Goal: Task Accomplishment & Management: Complete application form

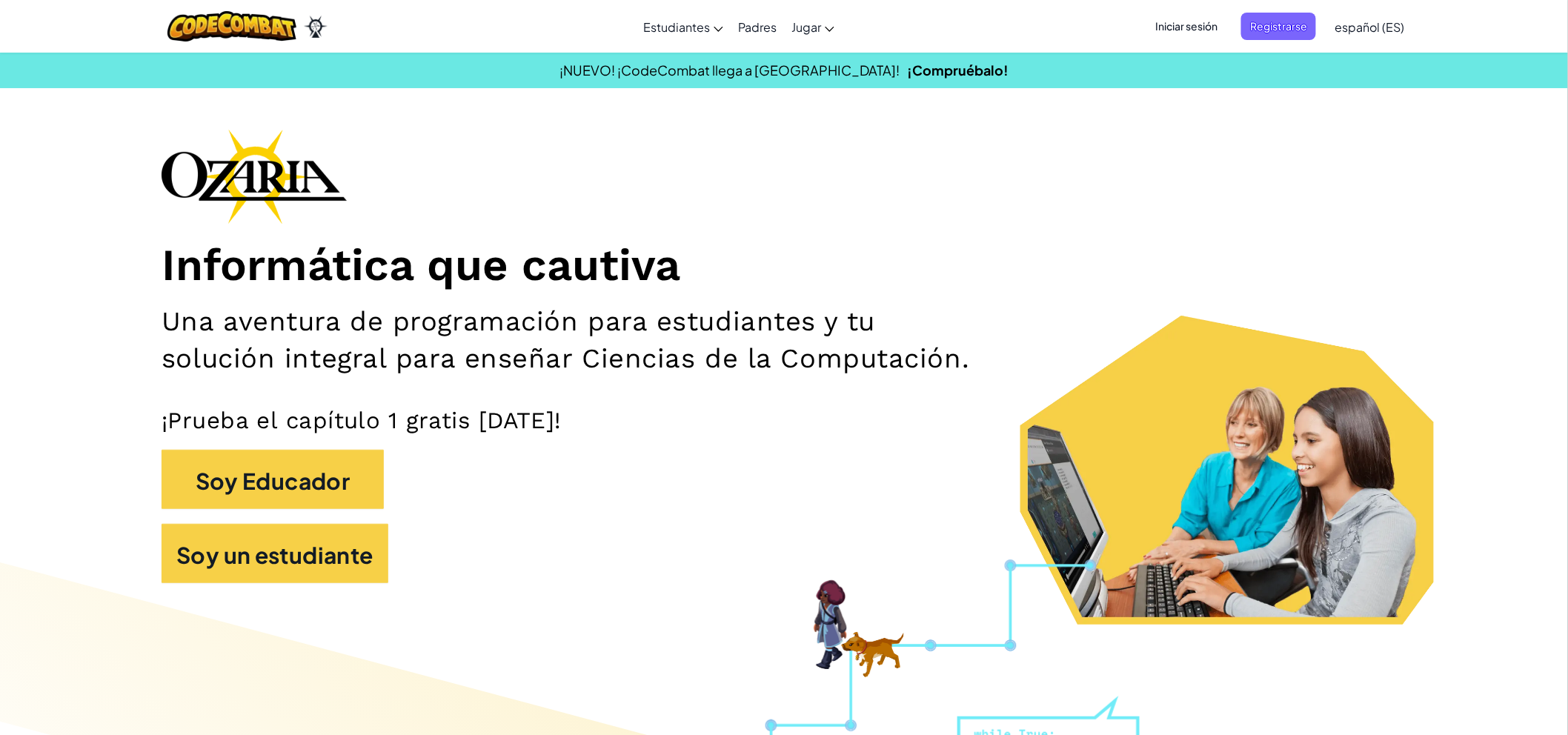
drag, startPoint x: 1496, startPoint y: 200, endPoint x: 1348, endPoint y: 251, distance: 156.5
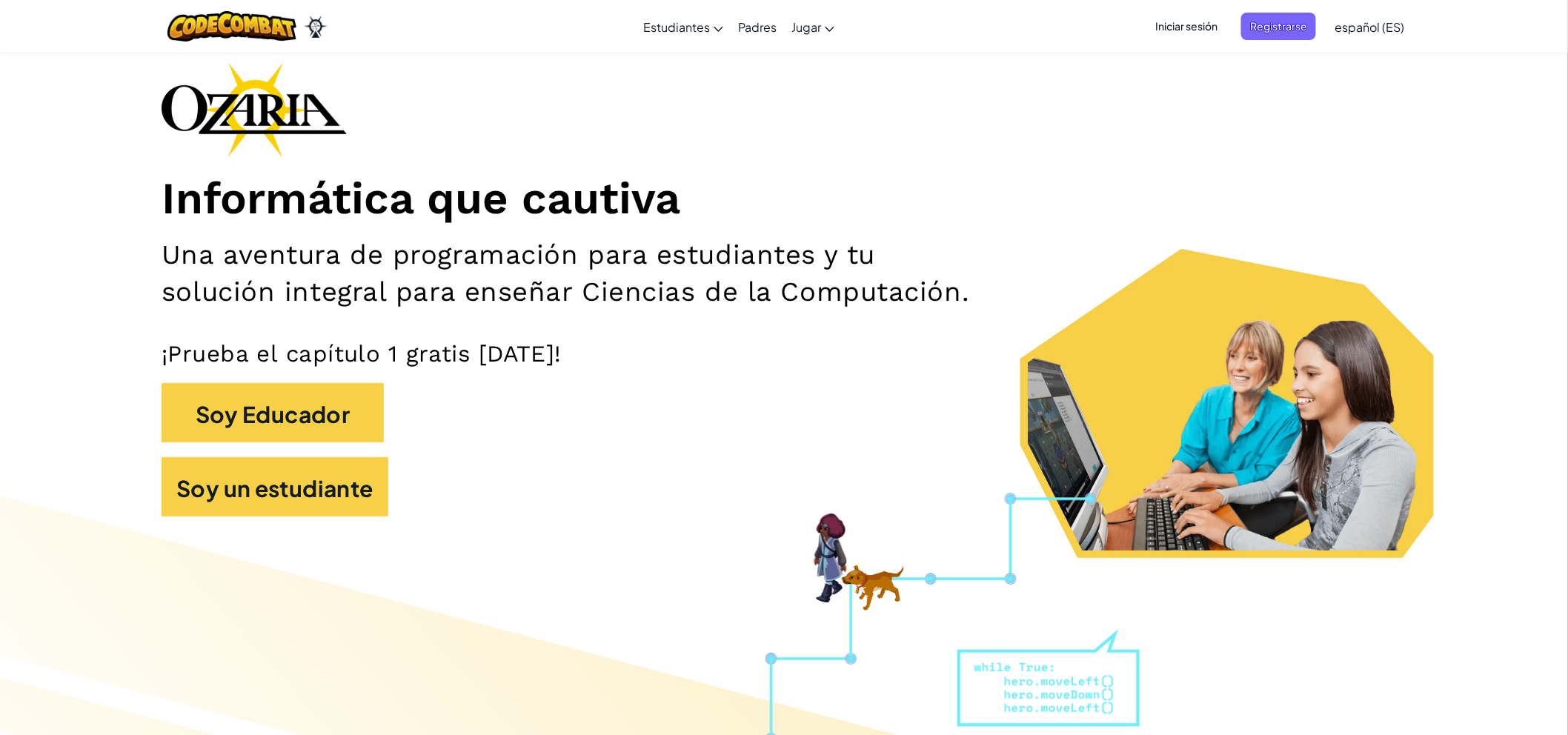
scroll to position [3, 0]
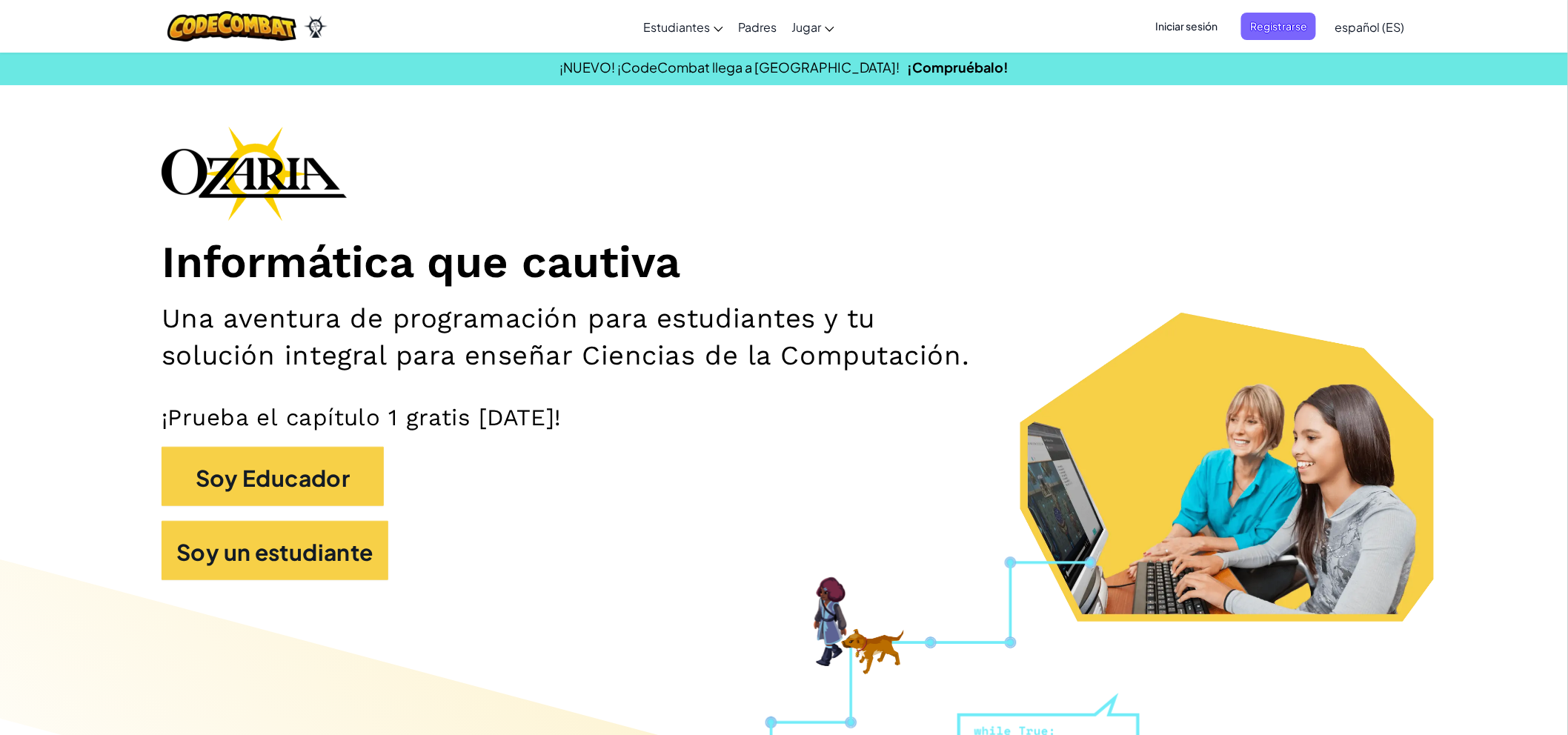
drag, startPoint x: 1405, startPoint y: 561, endPoint x: 1411, endPoint y: 547, distance: 15.2
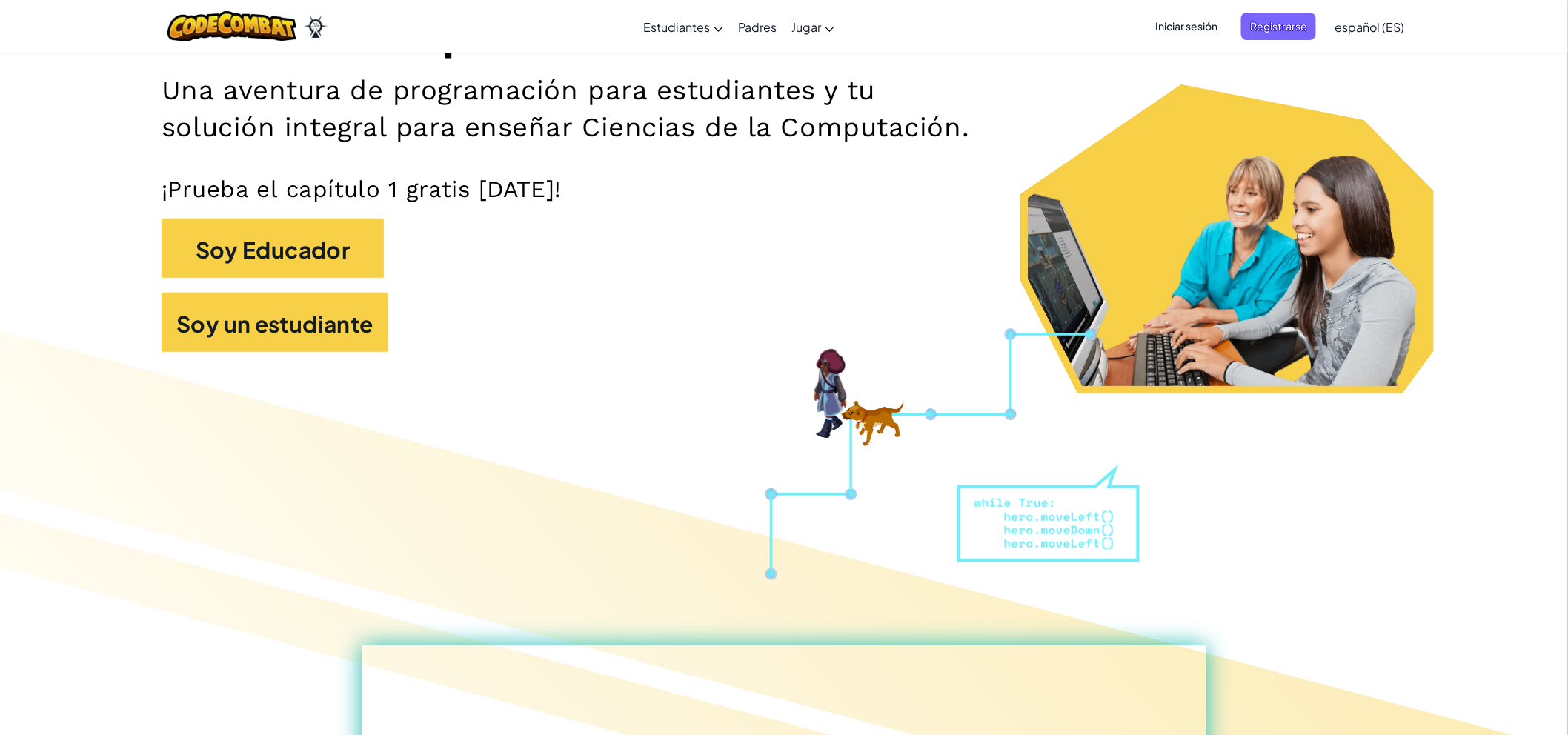
scroll to position [0, 0]
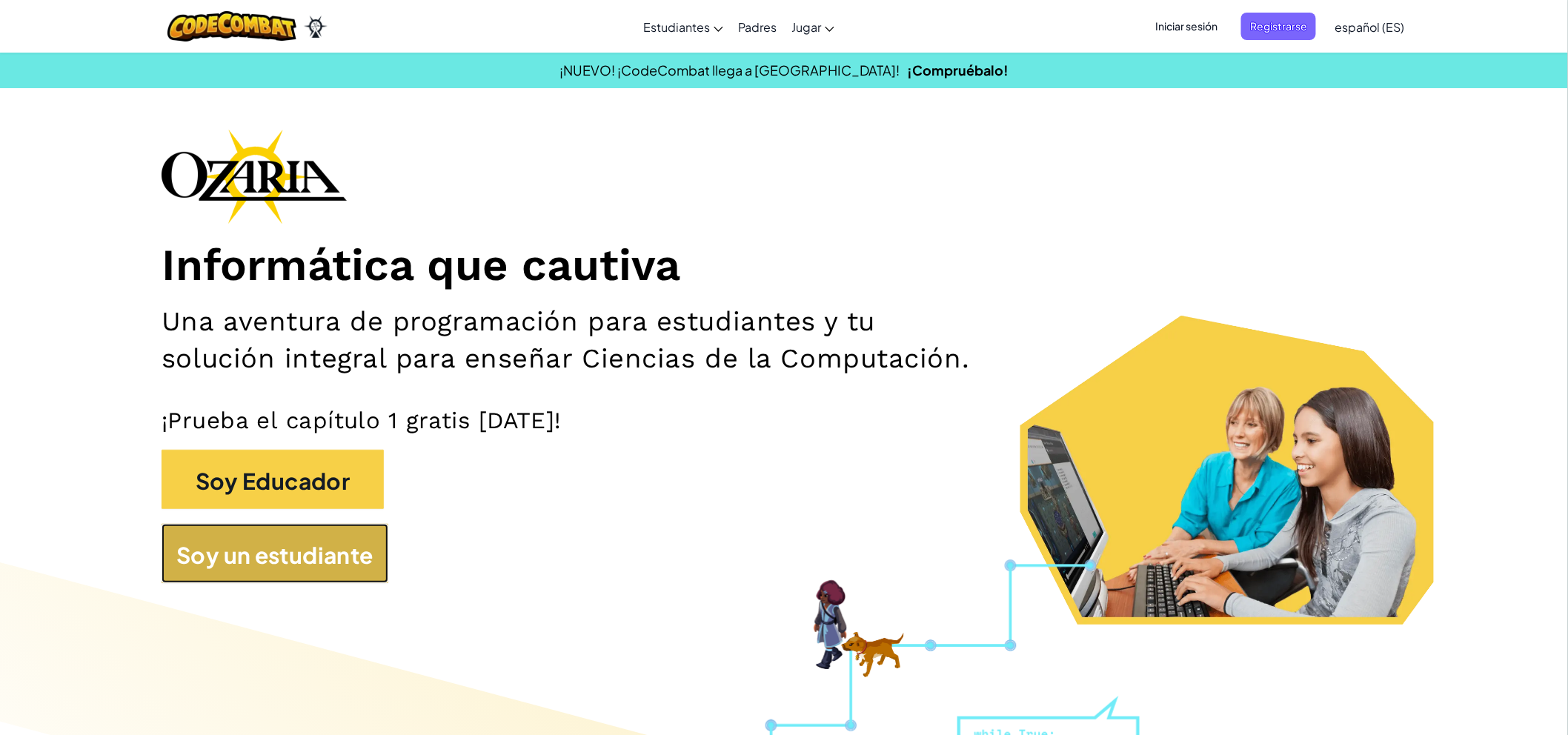
click at [323, 546] on font "Soy un estudiante" at bounding box center [274, 555] width 197 height 28
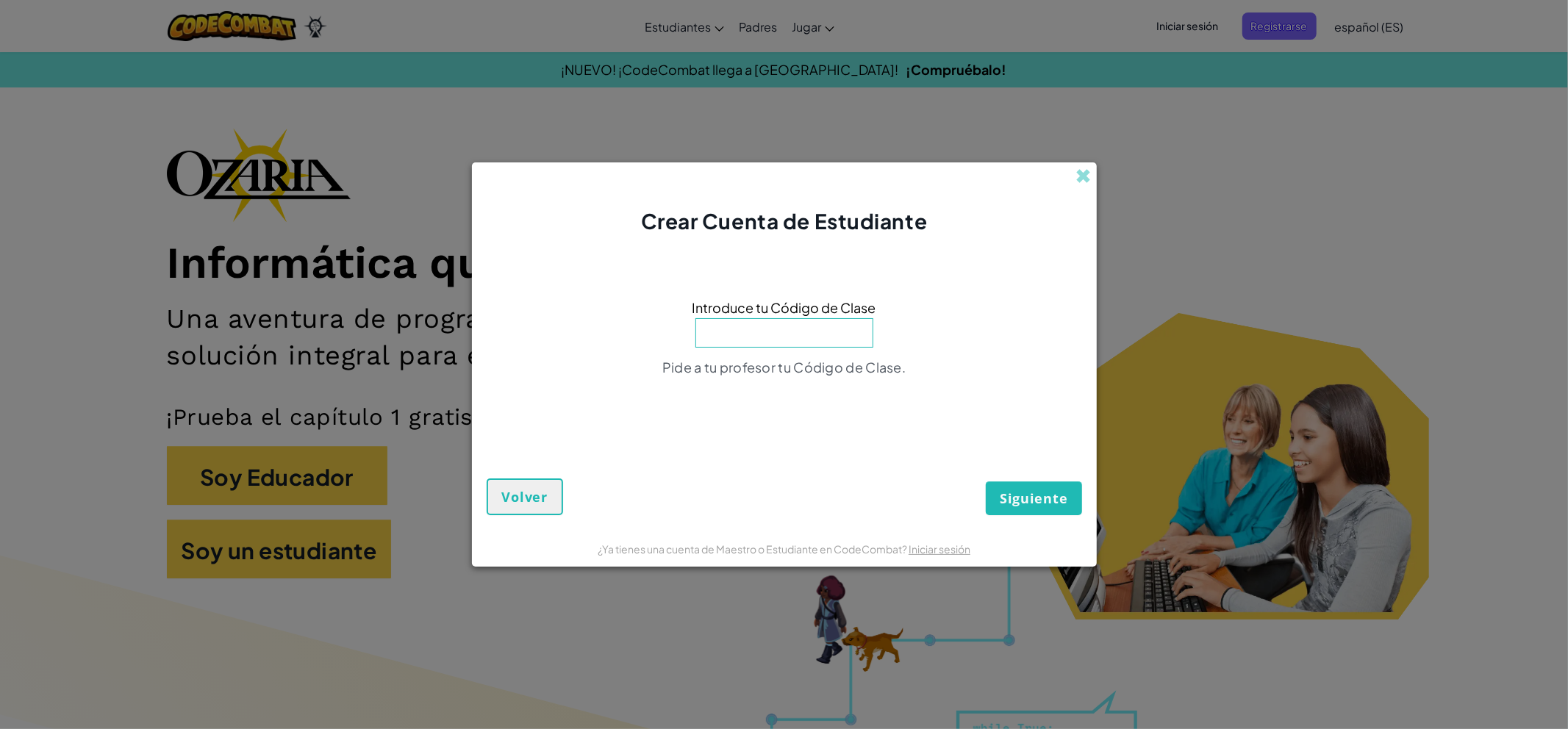
click at [765, 337] on input at bounding box center [784, 332] width 178 height 30
click at [819, 343] on input at bounding box center [784, 332] width 178 height 30
type input "p"
click at [1076, 178] on span at bounding box center [1084, 176] width 15 height 15
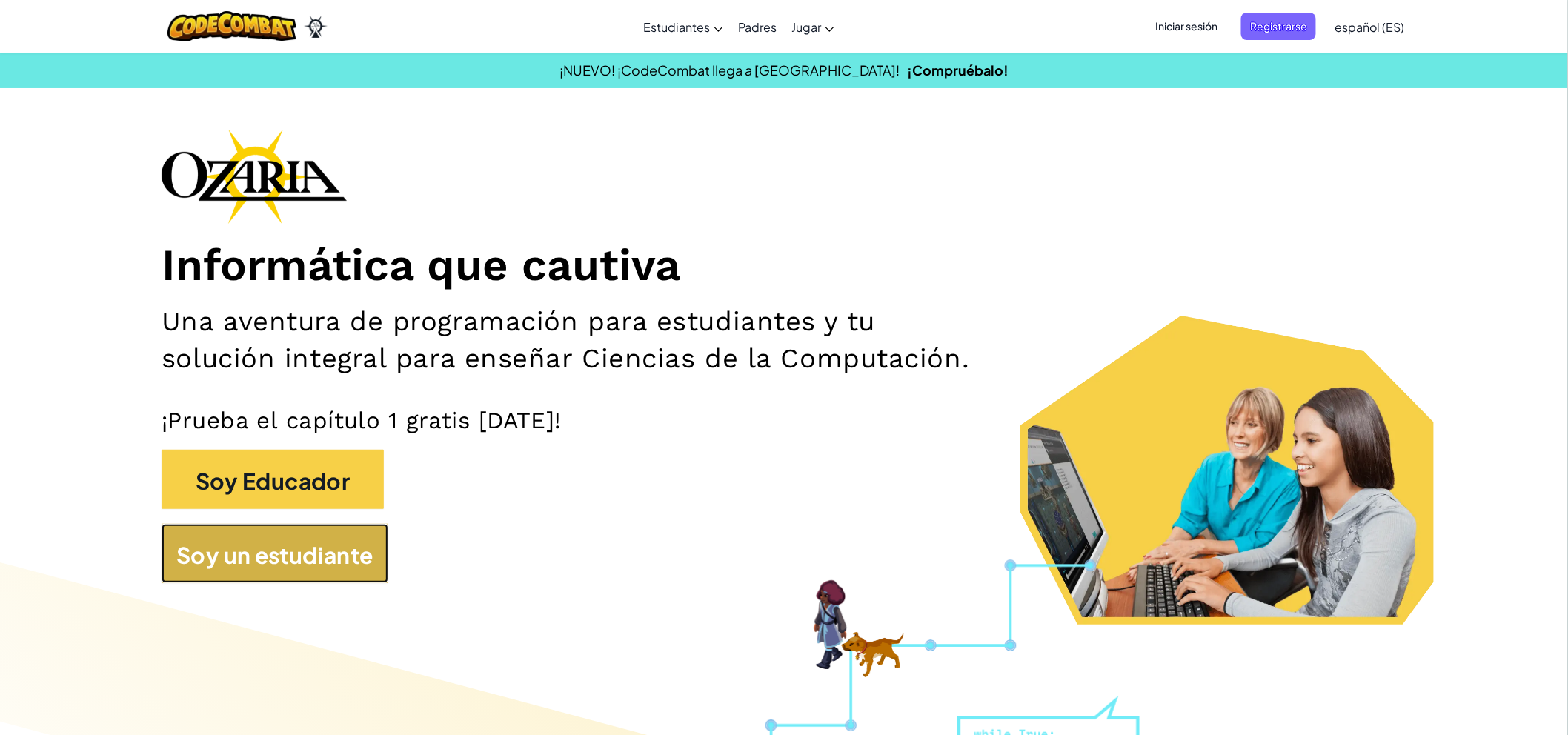
click at [241, 559] on font "Soy un estudiante" at bounding box center [274, 555] width 197 height 28
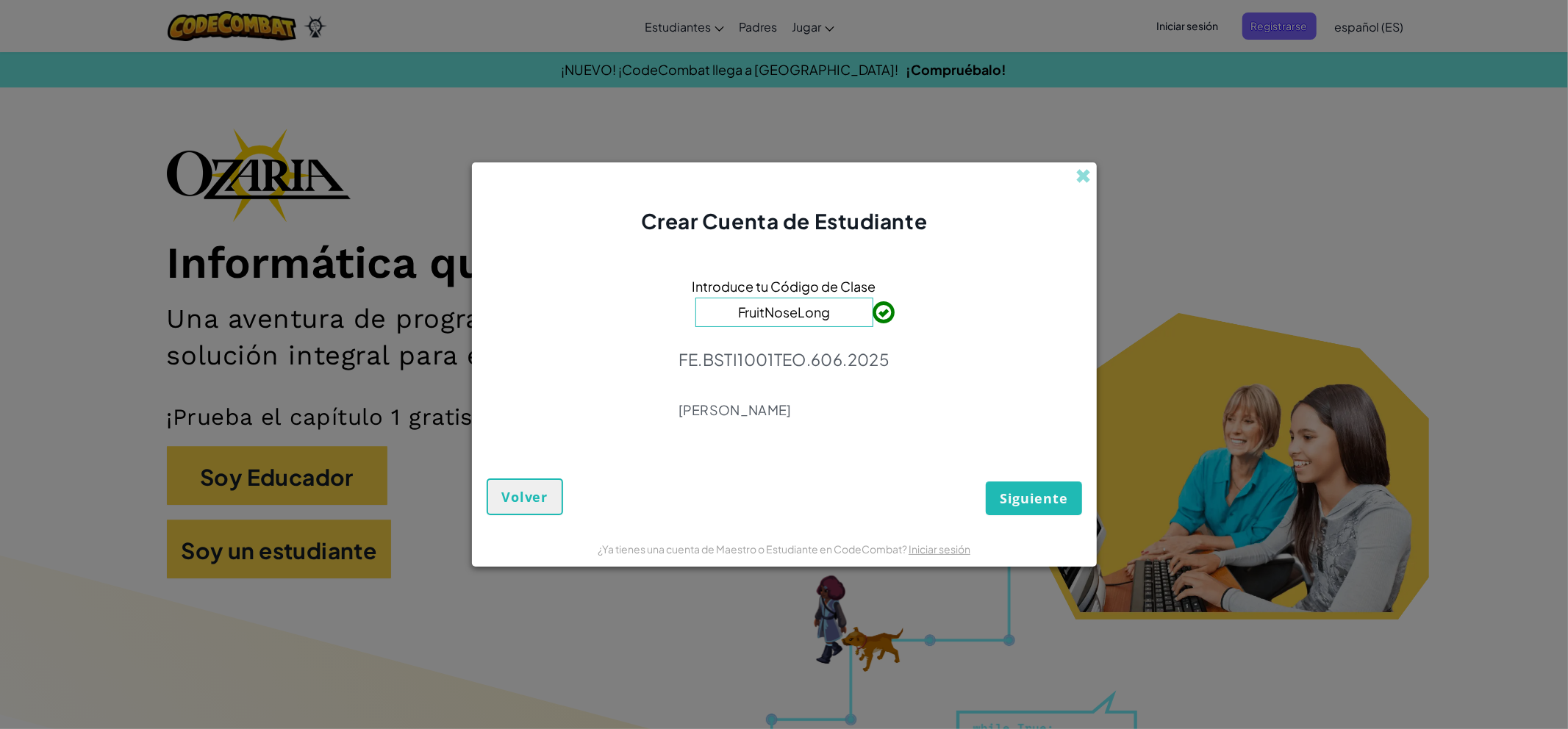
type input "FruitNoseLong"
click at [1014, 491] on font "Siguiente" at bounding box center [1033, 498] width 68 height 18
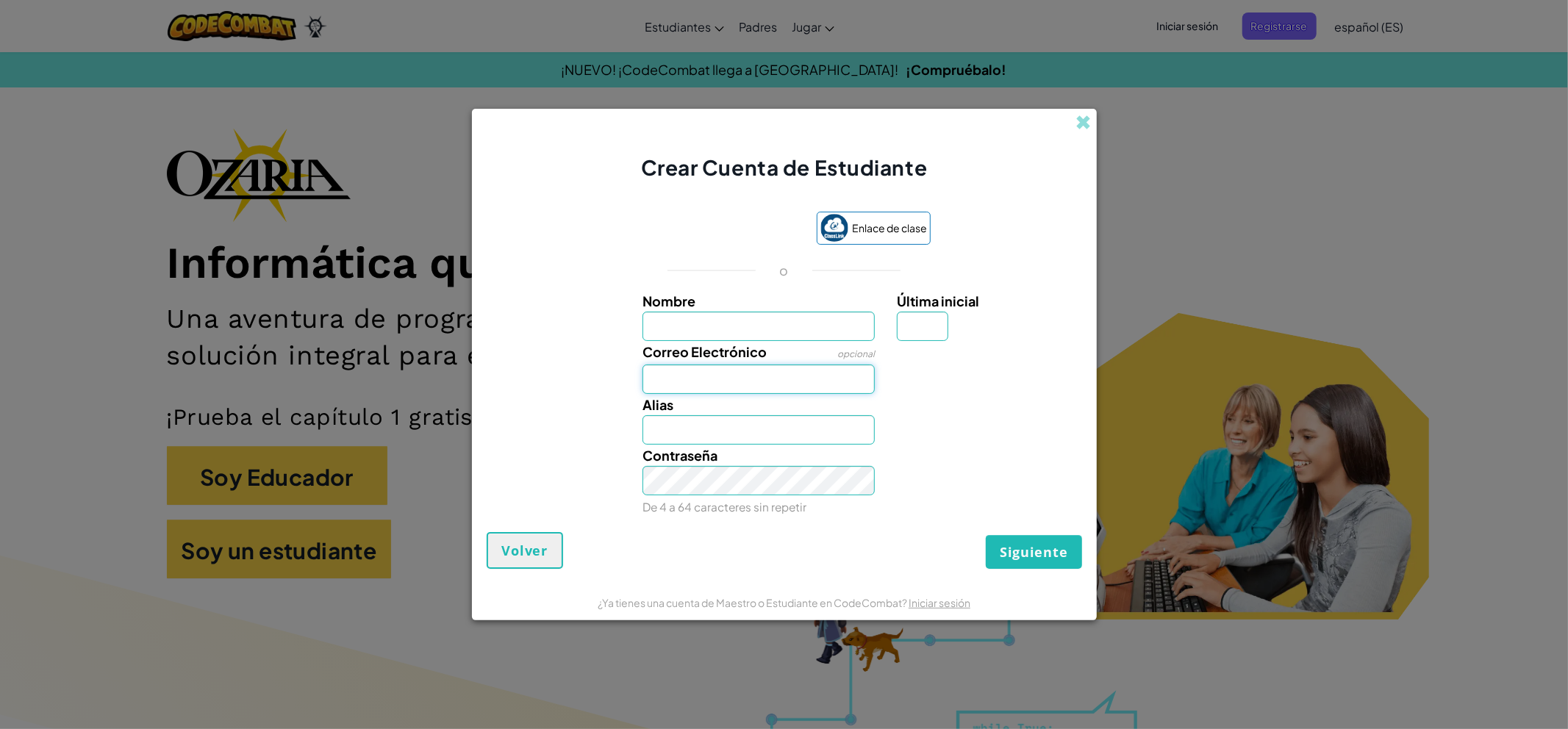
click at [742, 398] on div "Nombre Última inicial Correo Electrónico opcional Alias Contraseña De 4 a 64 ca…" at bounding box center [784, 403] width 588 height 227
click at [728, 353] on font "Correo Electrónico" at bounding box center [704, 352] width 124 height 17
click at [728, 364] on input "Correo Electrónico" at bounding box center [758, 379] width 232 height 30
drag, startPoint x: 756, startPoint y: 352, endPoint x: 768, endPoint y: 326, distance: 28.6
click at [759, 343] on font "Correo Electrónico" at bounding box center [704, 352] width 124 height 17
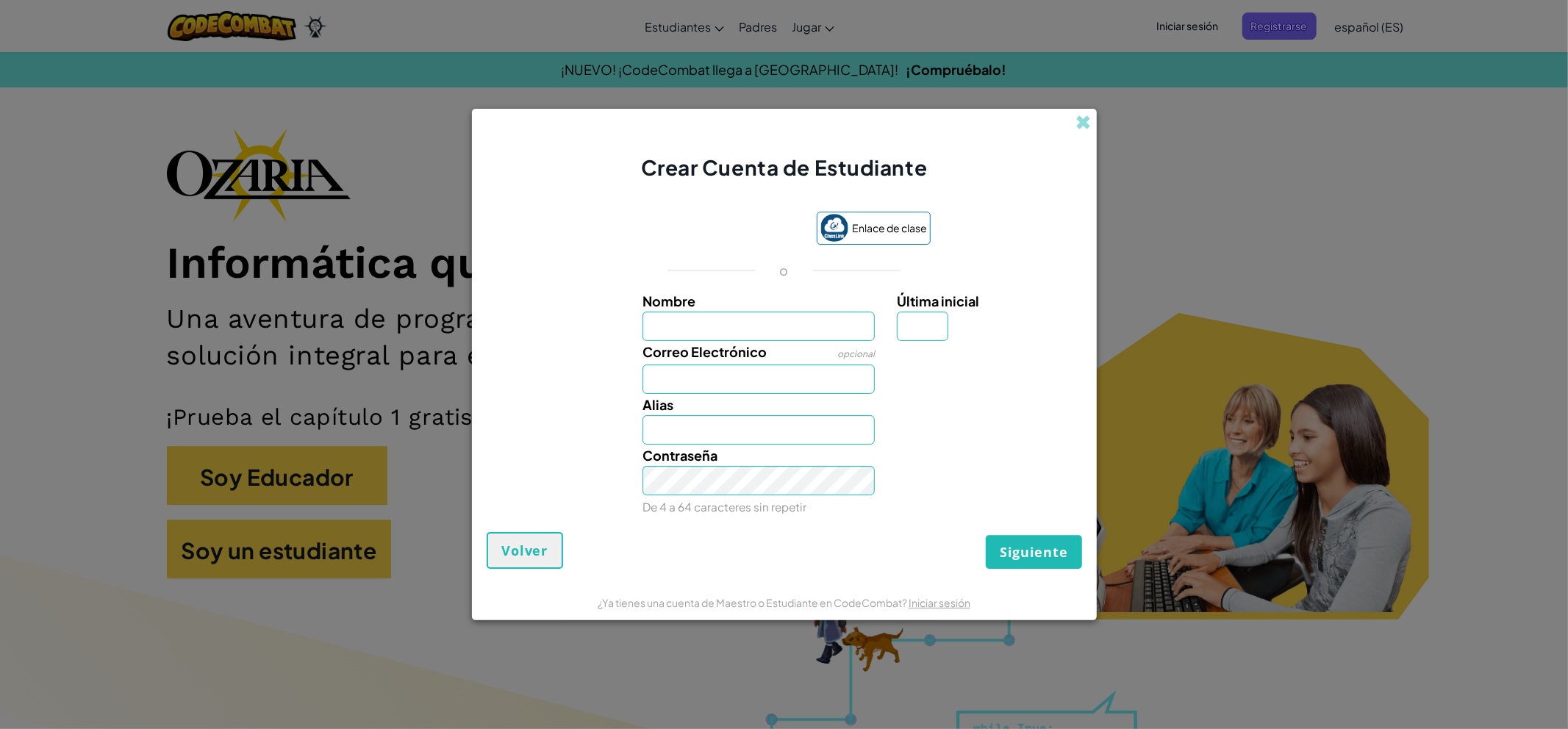
click at [759, 364] on input "Correo Electrónico" at bounding box center [758, 379] width 232 height 30
click at [768, 326] on input "Nombre" at bounding box center [758, 326] width 232 height 30
type input "[PERSON_NAME]"
click at [904, 329] on input "Última inicial" at bounding box center [922, 326] width 52 height 30
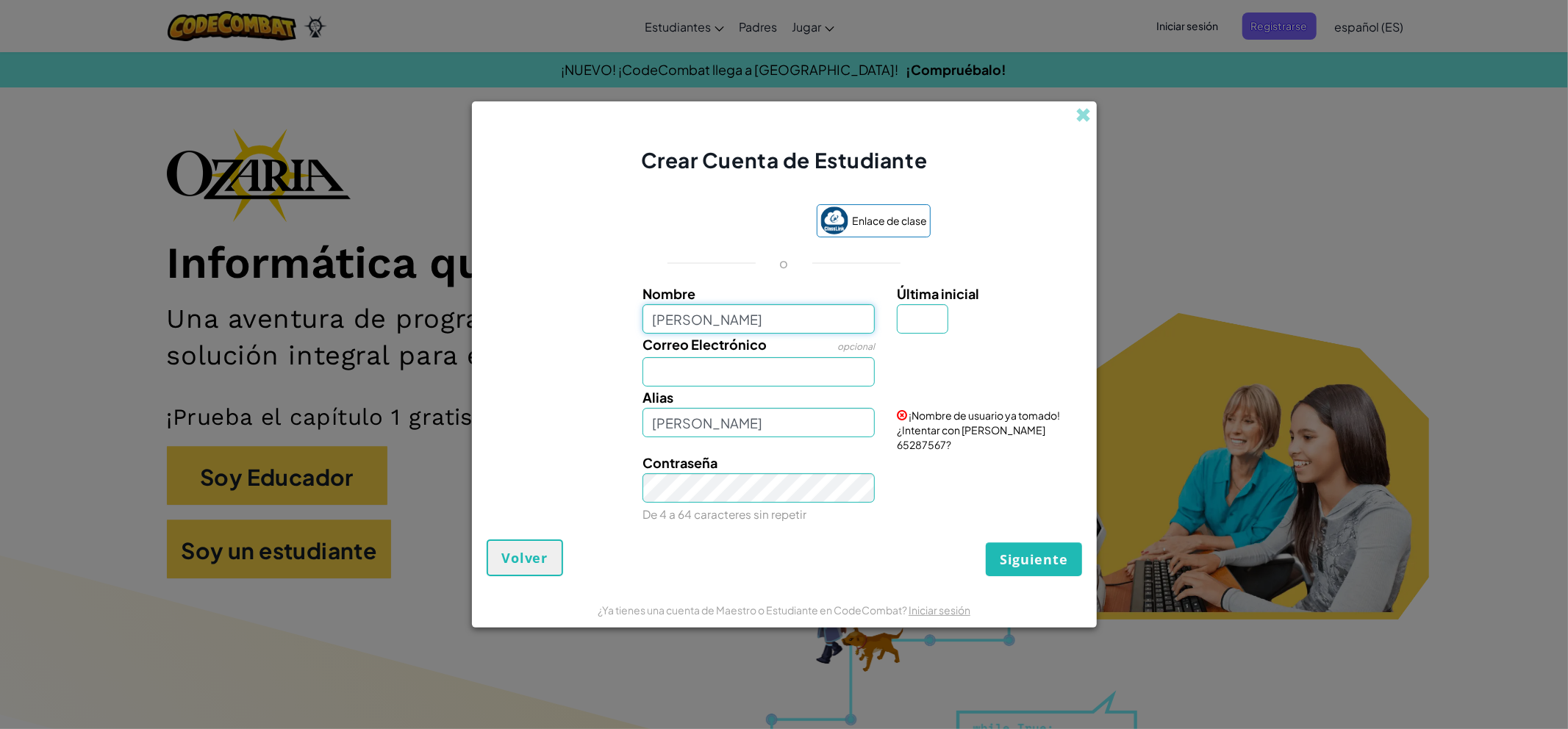
click at [730, 334] on input "[PERSON_NAME]" at bounding box center [758, 319] width 232 height 30
type input "k"
type input "p"
type input "kevin12"
type input "Kevin12"
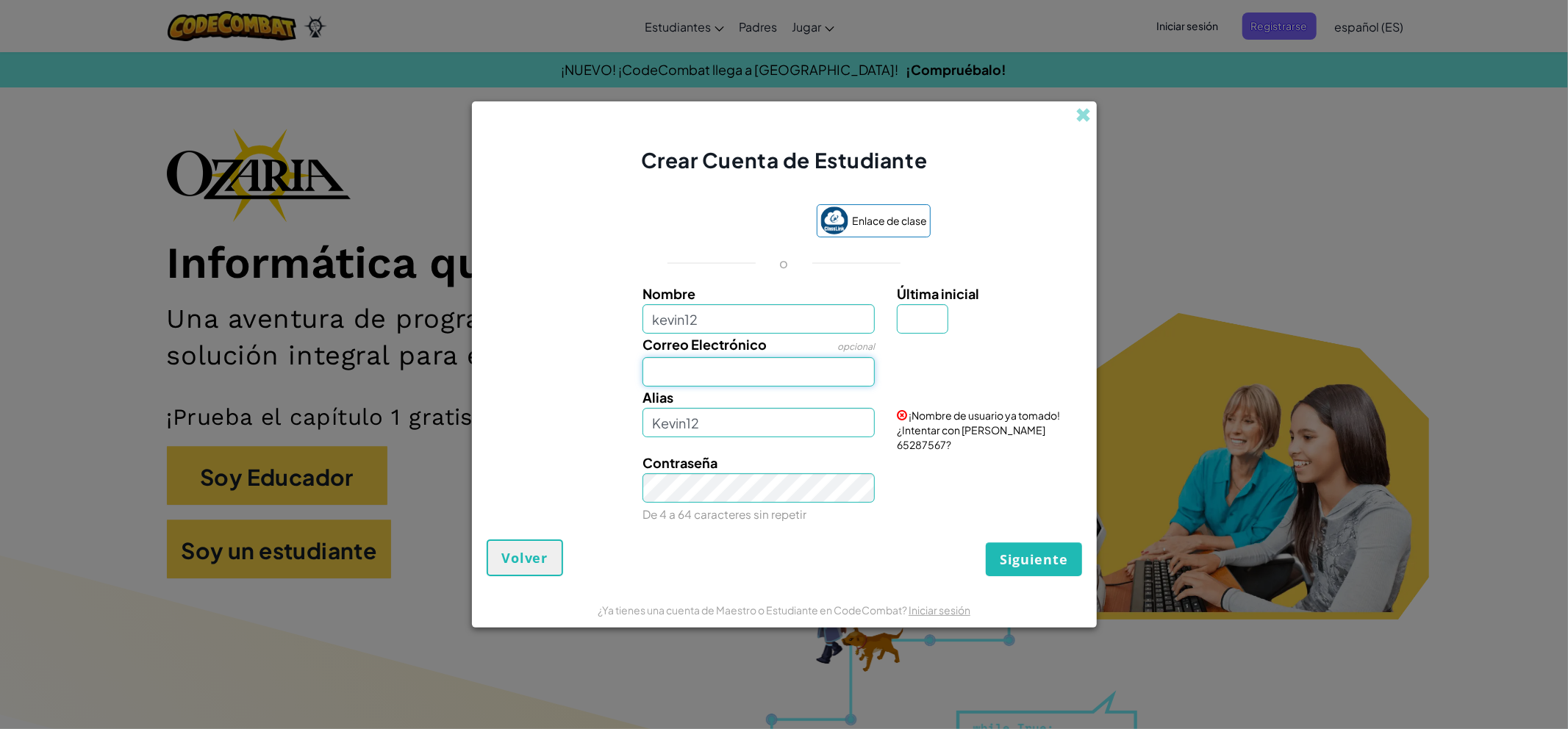
click at [722, 381] on input "Correo Electrónico" at bounding box center [758, 372] width 232 height 30
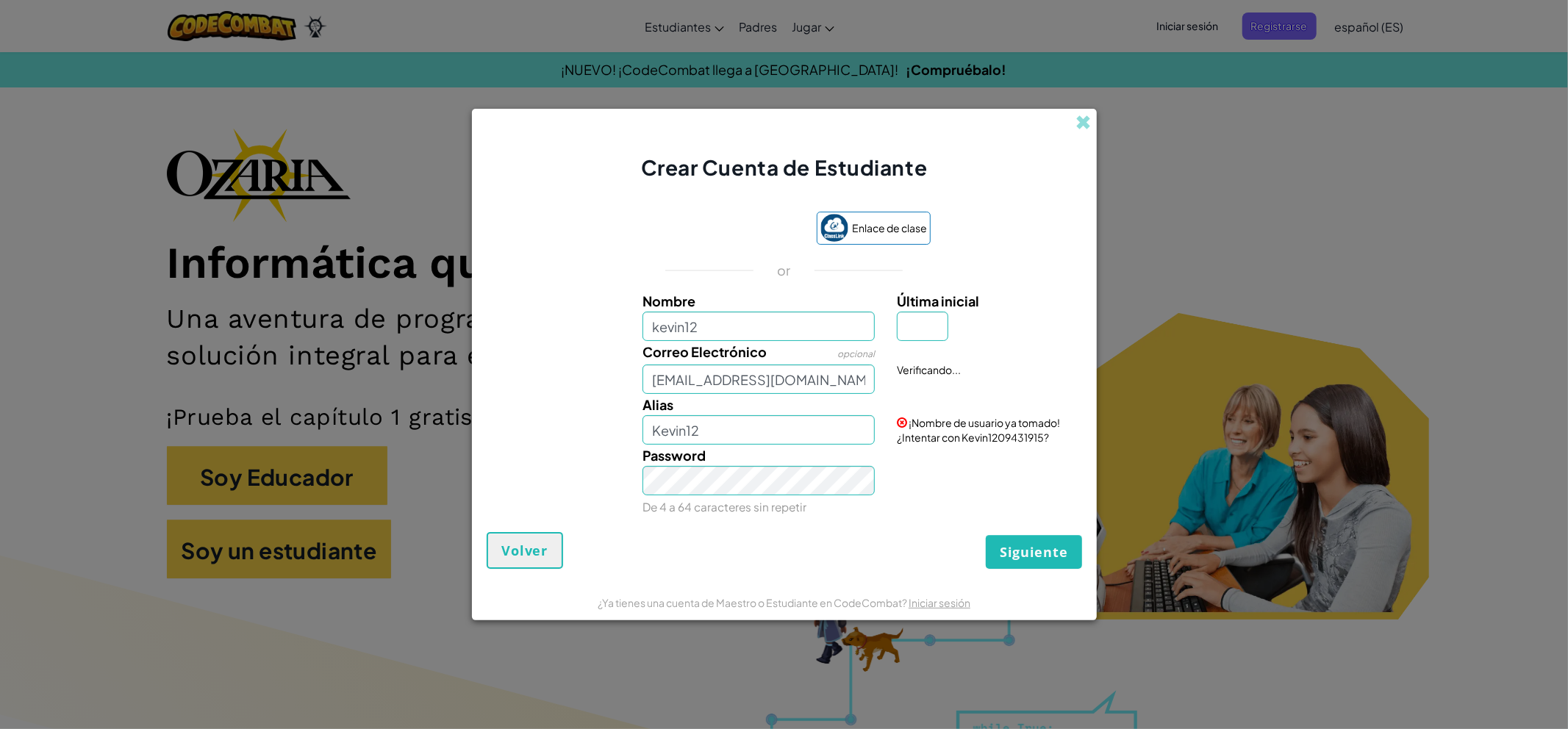
drag, startPoint x: 971, startPoint y: 414, endPoint x: 967, endPoint y: 435, distance: 21.4
click at [971, 419] on div "¡Nombre de usuario ya tomado! ¿Intentar con Kevin1209431915?" at bounding box center [987, 419] width 204 height 51
click at [965, 436] on font "¡Nombre de usuario ya tomado! ¿Intentar con Kevin1209431915?" at bounding box center [978, 430] width 163 height 28
click at [954, 436] on font "¡Nombre de usuario ya tomado! ¿Intentar con Kevin1209431915?" at bounding box center [978, 430] width 163 height 28
click at [938, 443] on font "¡Nombre de usuario ya tomado! ¿Intentar con Kevin1209431915?" at bounding box center [978, 430] width 163 height 28
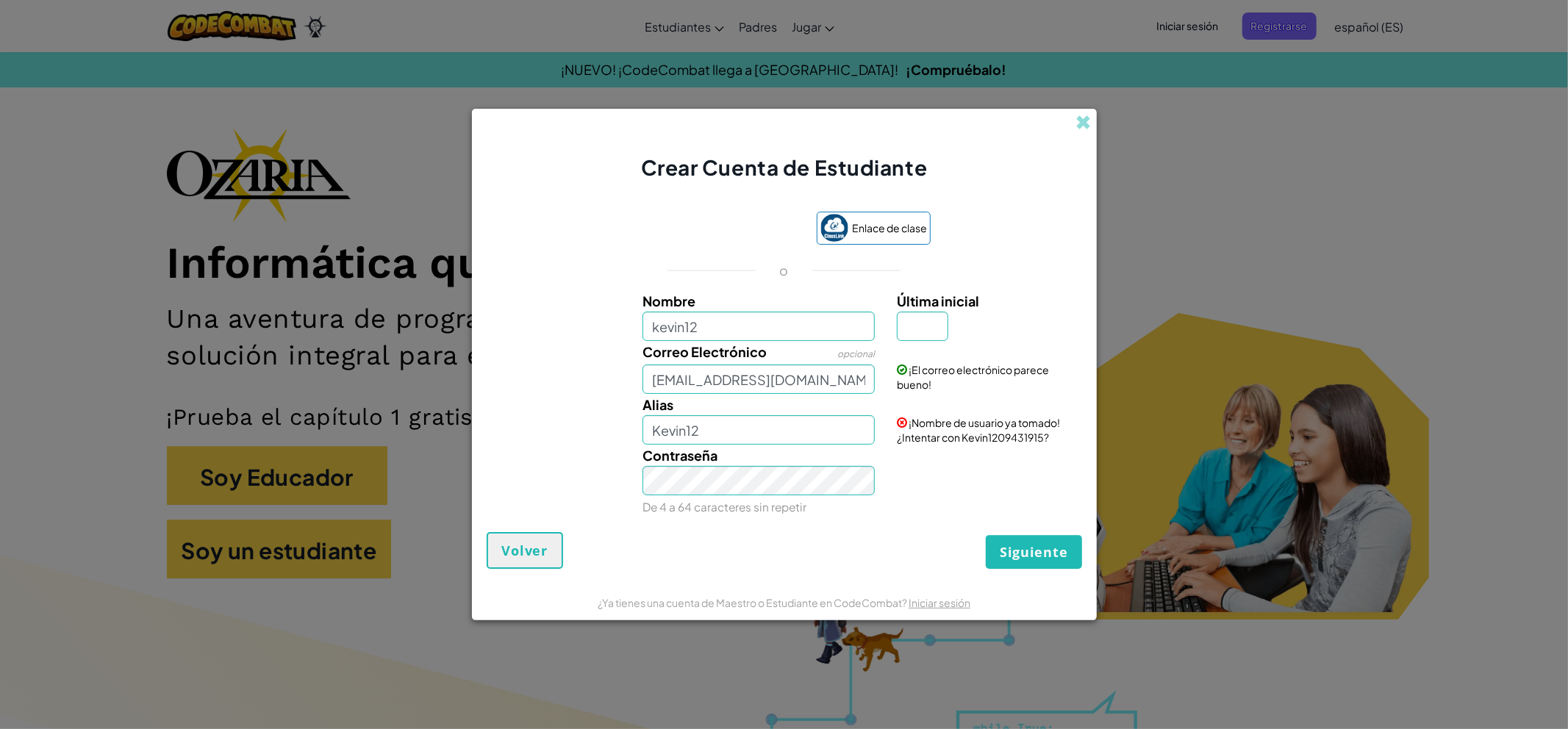
click at [926, 343] on div "¡El correo electrónico parece bueno!" at bounding box center [987, 366] width 204 height 51
click at [933, 339] on input "Última inicial" at bounding box center [922, 326] width 52 height 30
click at [942, 321] on input "Última inicial" at bounding box center [922, 326] width 52 height 30
click at [836, 381] on input "[EMAIL_ADDRESS][DOMAIN_NAME]" at bounding box center [758, 379] width 232 height 30
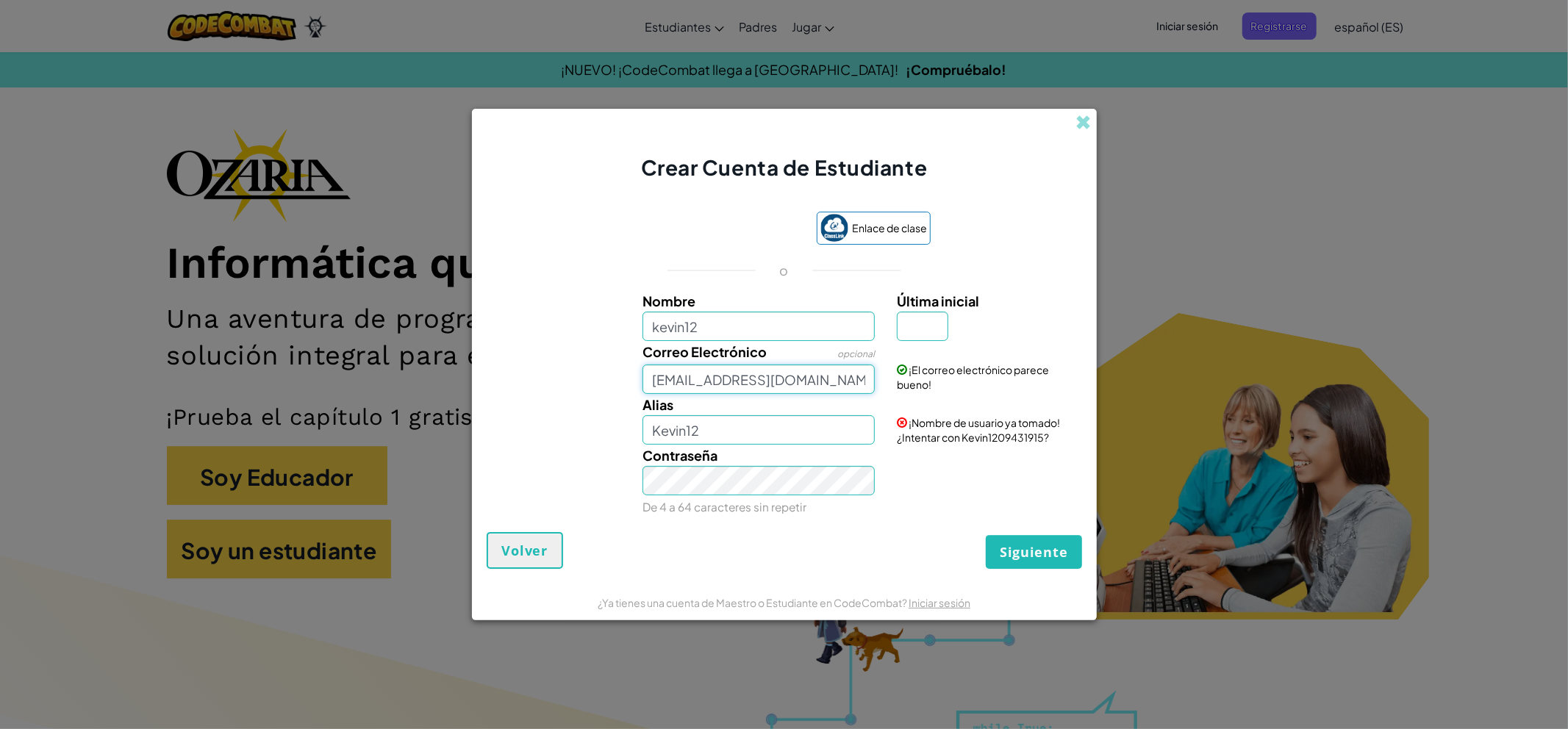
type input "[EMAIL_ADDRESS][DOMAIN_NAME]"
click at [930, 327] on input "Última inicial" at bounding box center [922, 326] width 52 height 30
click at [945, 335] on input "Última inicial" at bounding box center [922, 326] width 52 height 30
type input "m"
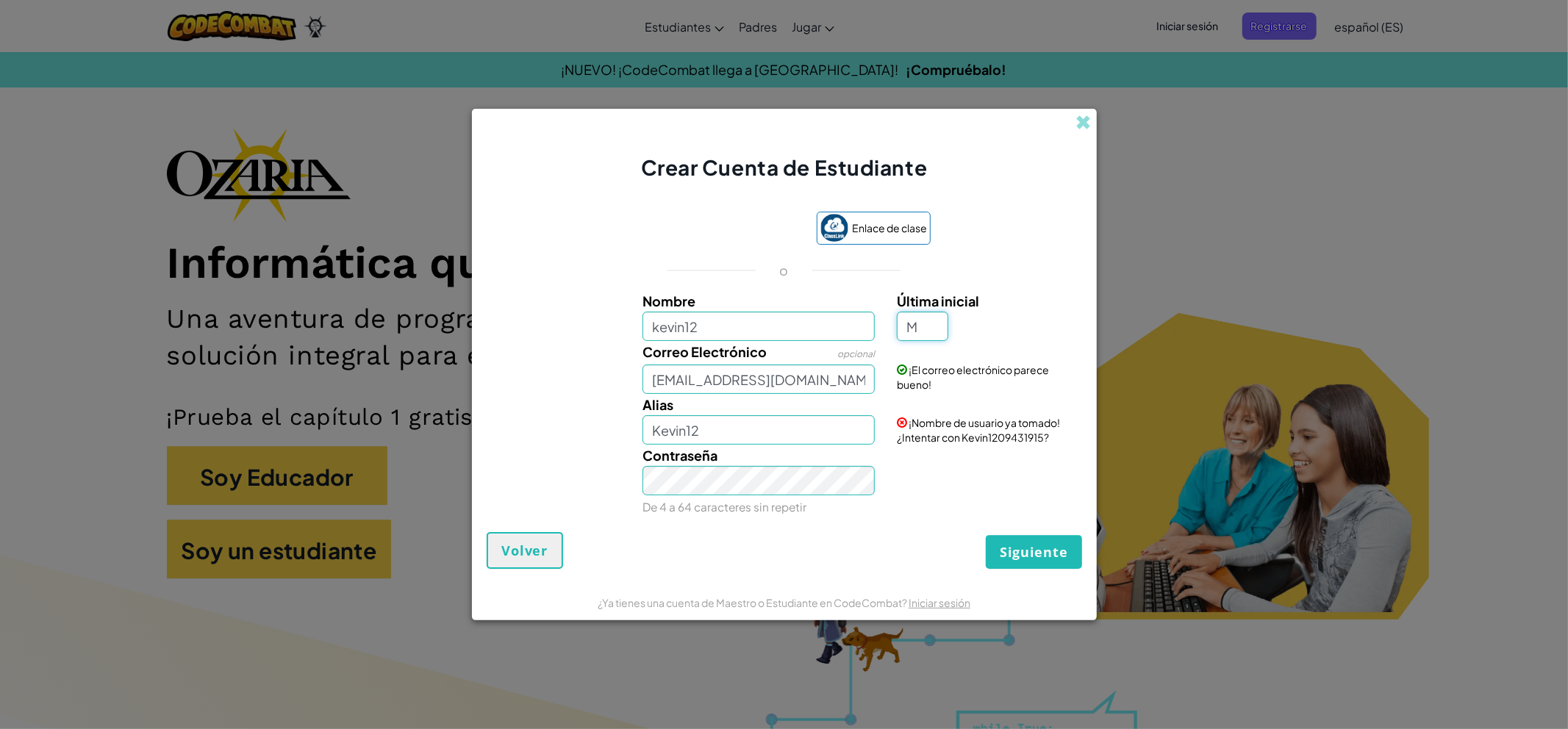
type input "M"
type input "Kevin12M"
click at [774, 334] on input "kevin12" at bounding box center [758, 326] width 232 height 30
type input "[PERSON_NAME]"
click at [795, 442] on input "[PERSON_NAME]" at bounding box center [758, 430] width 232 height 30
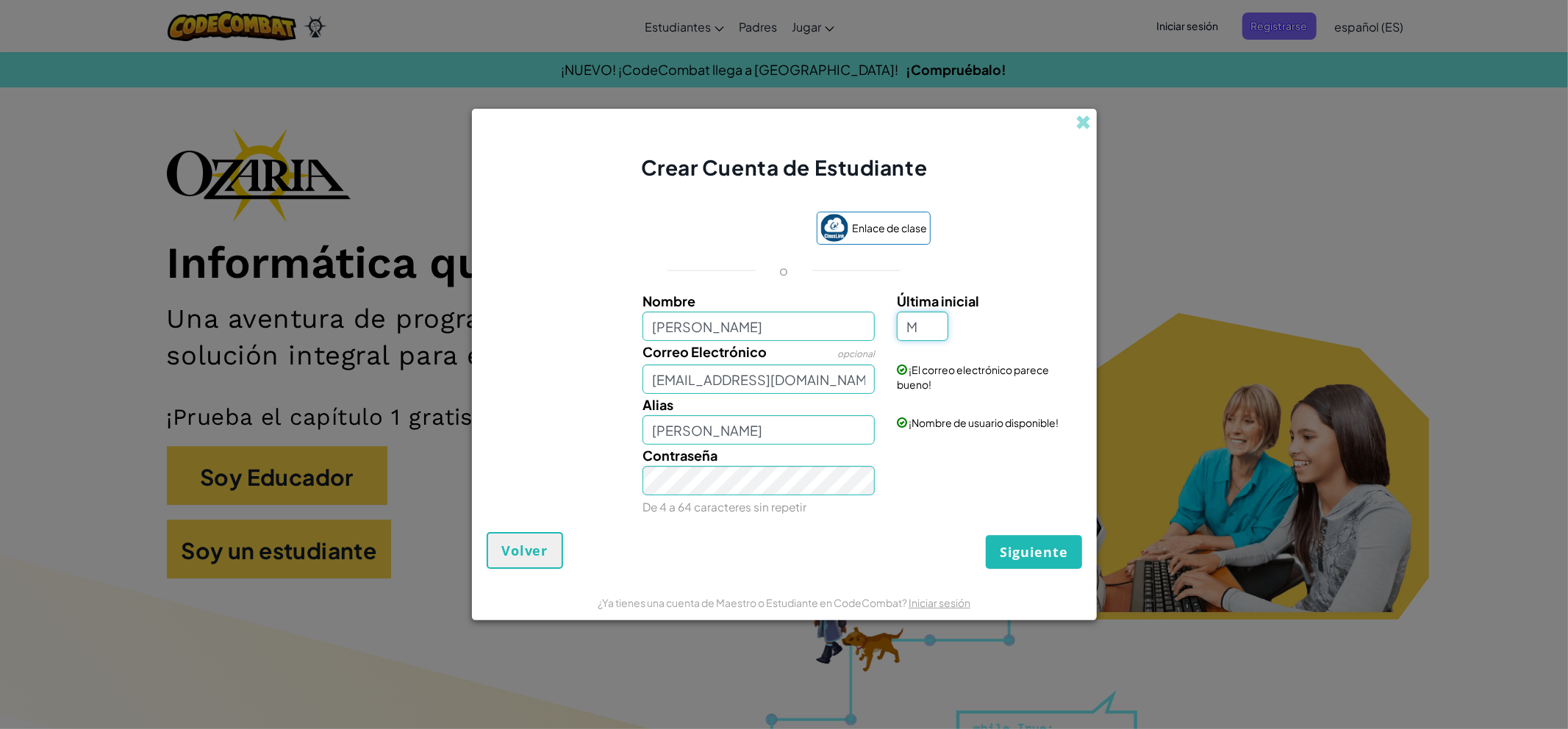
click at [932, 329] on input "M" at bounding box center [922, 326] width 52 height 30
click at [856, 434] on input "[PERSON_NAME]" at bounding box center [758, 430] width 232 height 30
type input "[PERSON_NAME]"
click at [916, 327] on input "M" at bounding box center [922, 326] width 52 height 30
type input "{"
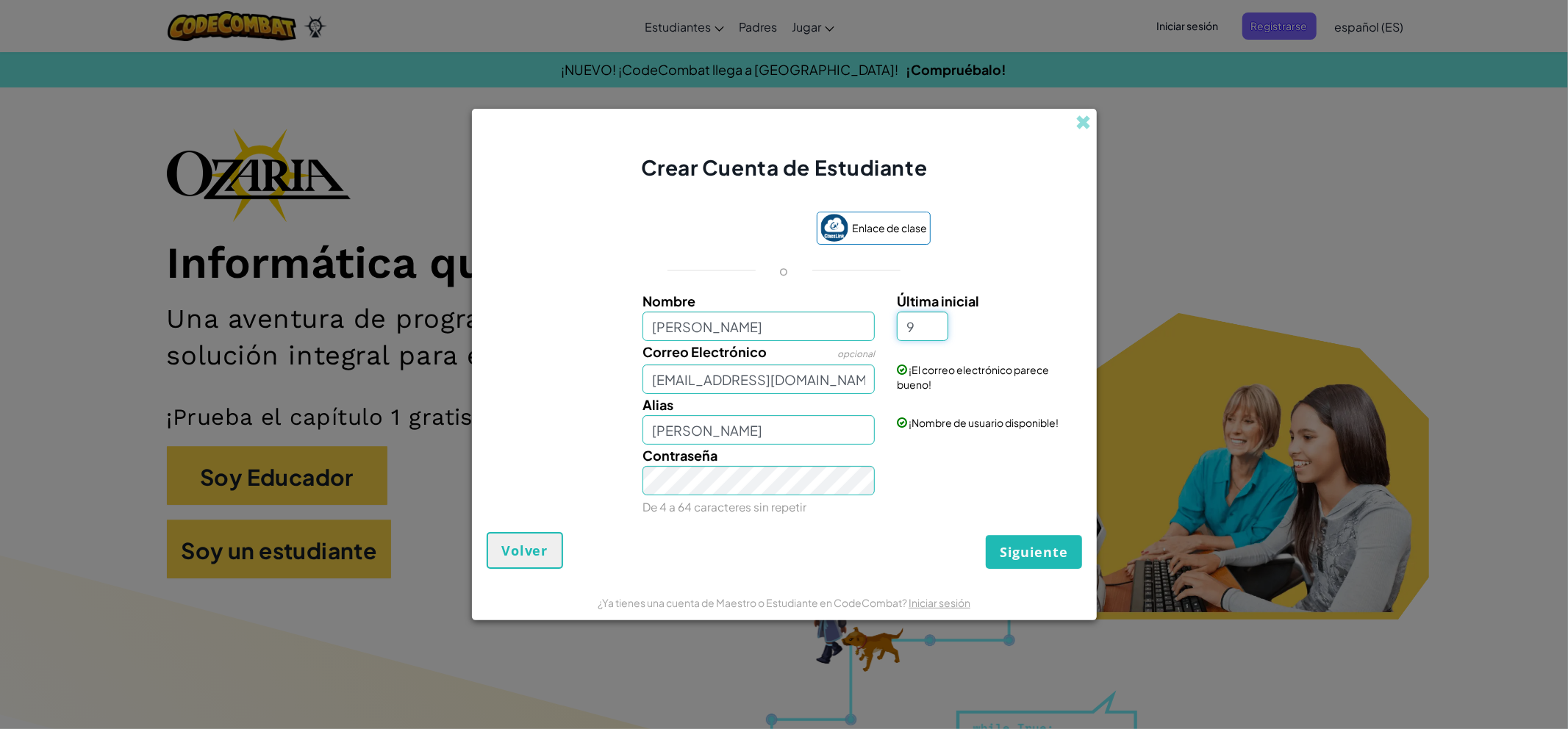
type input "9"
type input "[PERSON_NAME] Martinez9"
click at [1017, 545] on font "Siguiente" at bounding box center [1033, 552] width 68 height 18
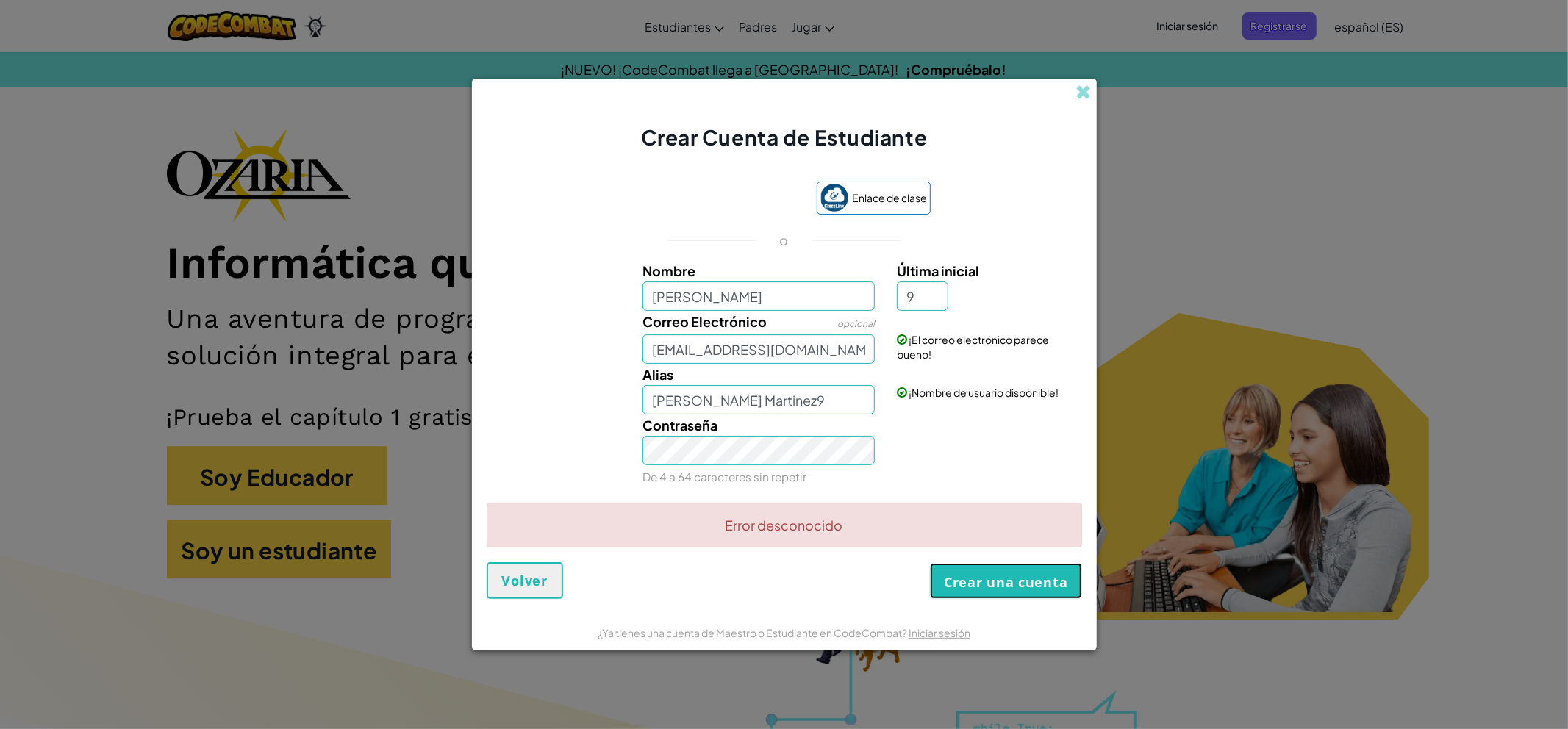
click at [998, 578] on font "Crear una cuenta" at bounding box center [1005, 582] width 123 height 18
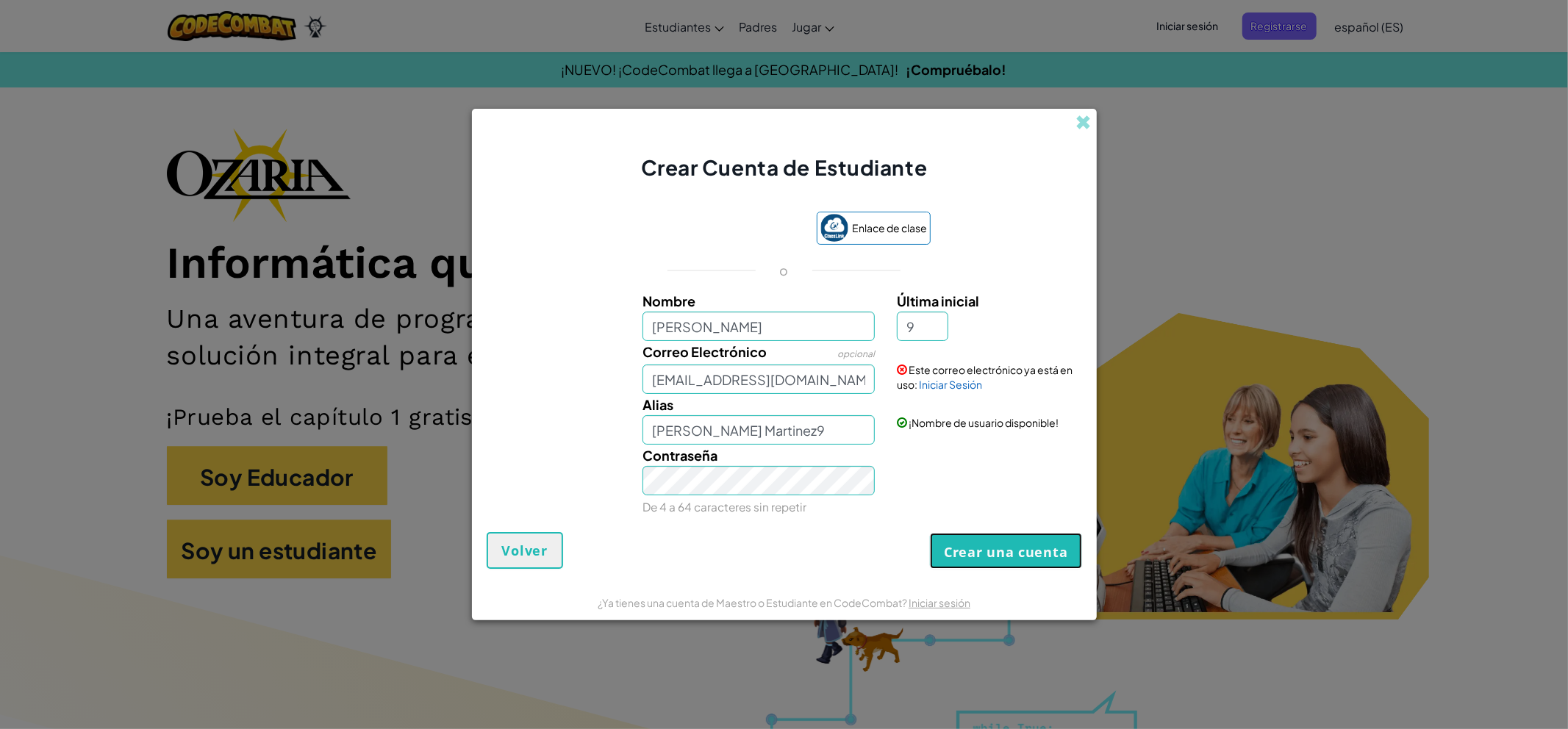
click at [1010, 554] on font "Crear una cuenta" at bounding box center [1005, 552] width 123 height 18
click at [973, 554] on font "Crear una cuenta" at bounding box center [1005, 552] width 123 height 18
click at [959, 390] on font "Iniciar Sesión" at bounding box center [950, 385] width 63 height 14
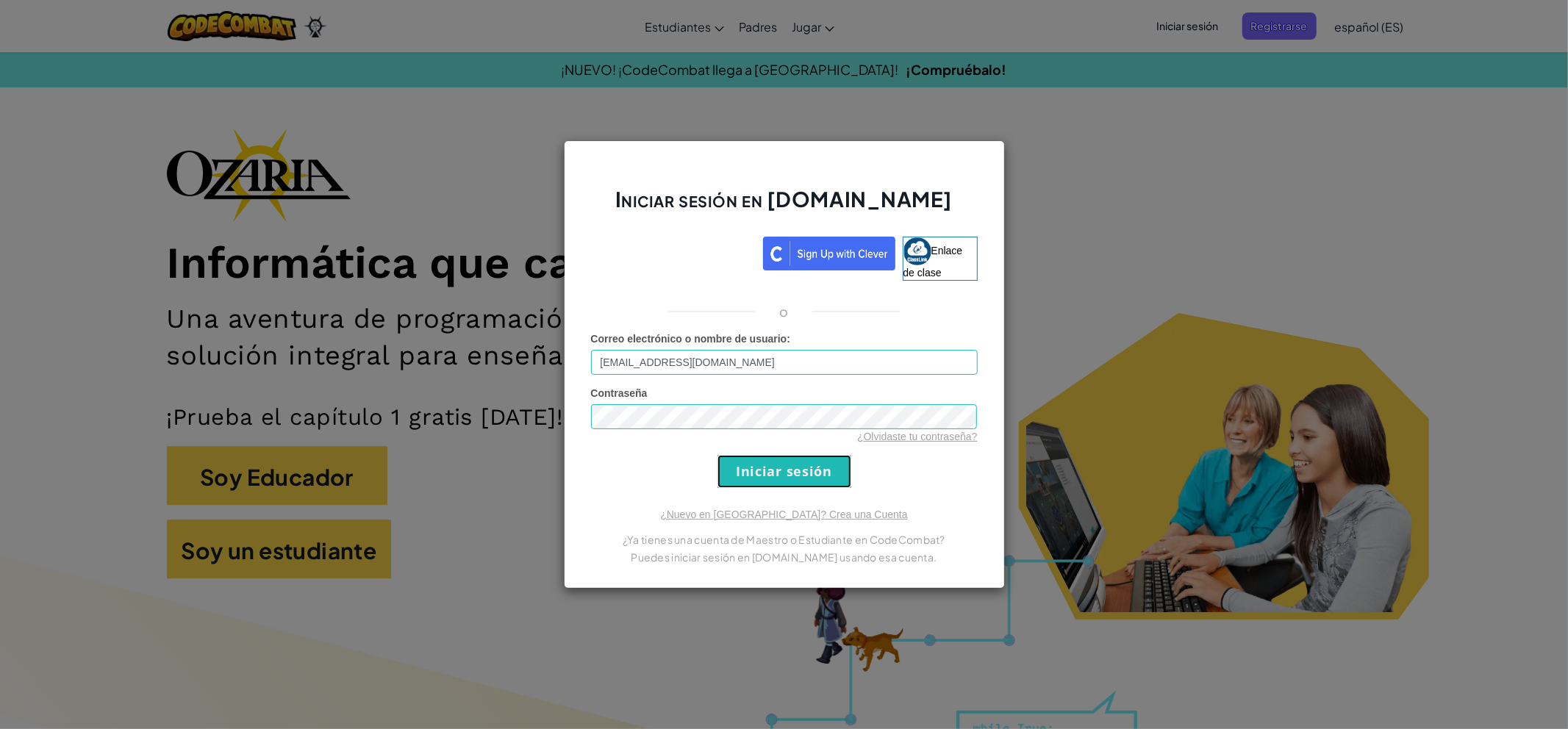
click at [813, 476] on input "Iniciar sesión" at bounding box center [784, 471] width 134 height 33
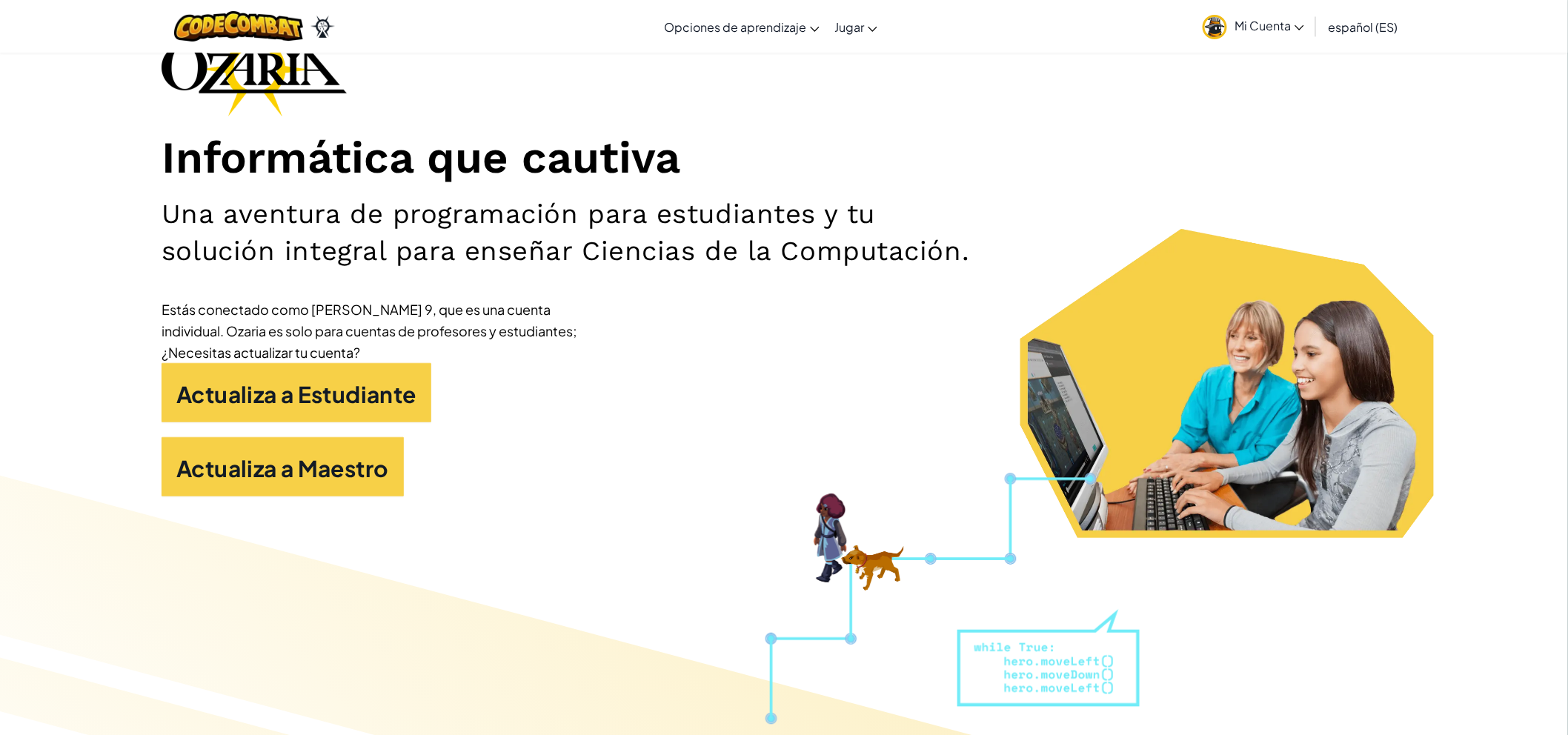
scroll to position [83, 0]
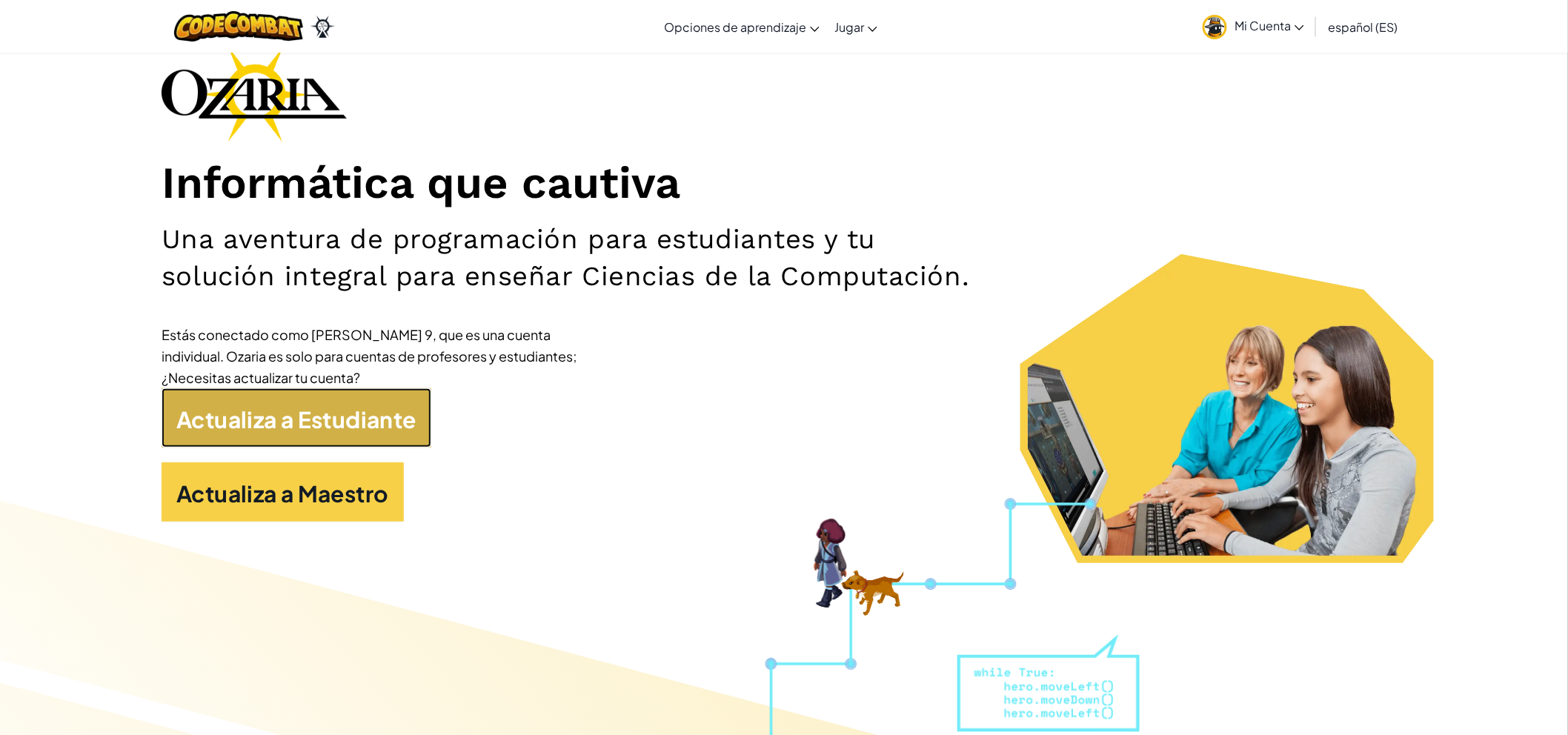
click at [349, 401] on link "Actualiza a Estudiante" at bounding box center [297, 419] width 269 height 60
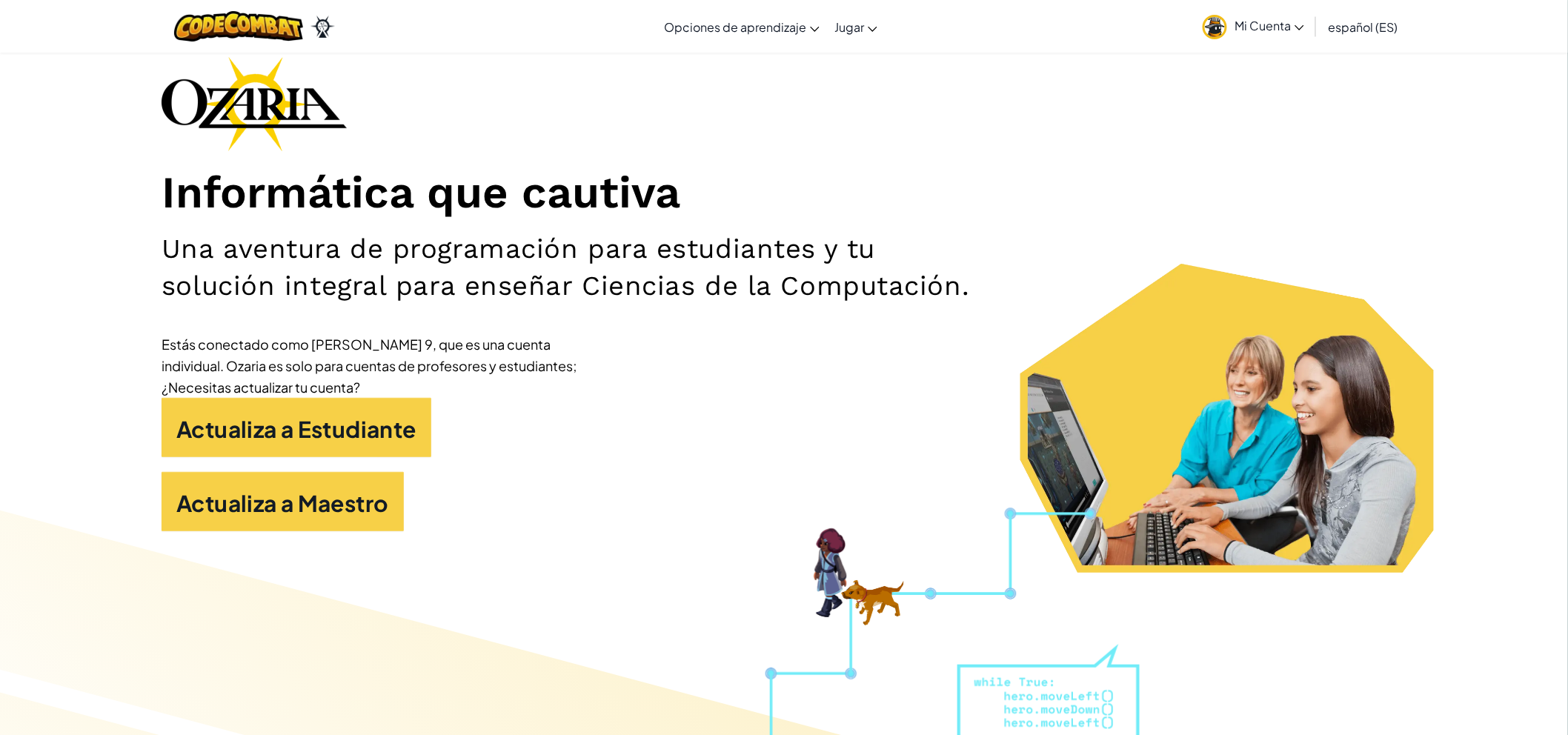
drag, startPoint x: 479, startPoint y: 357, endPoint x: 489, endPoint y: 351, distance: 11.7
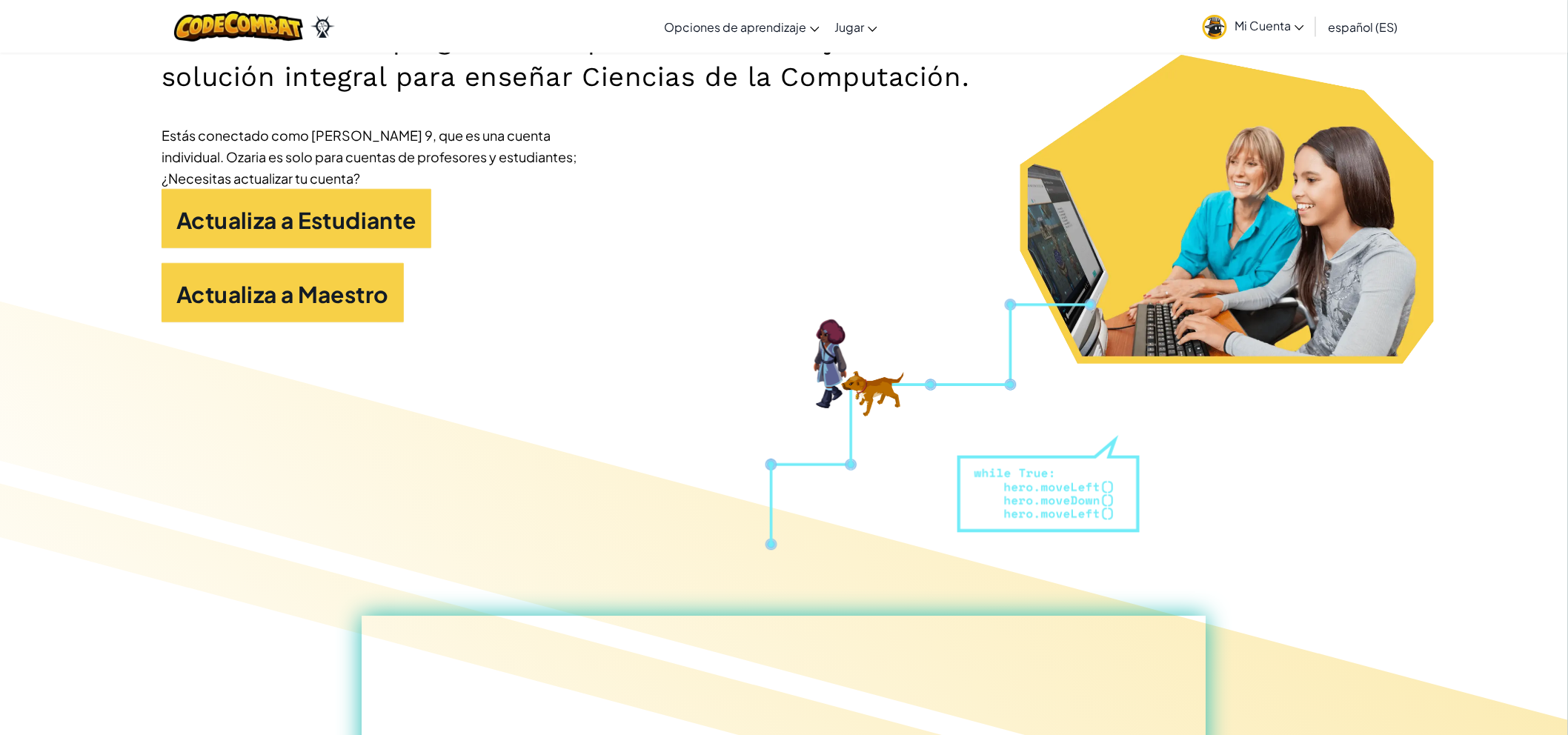
scroll to position [329, 0]
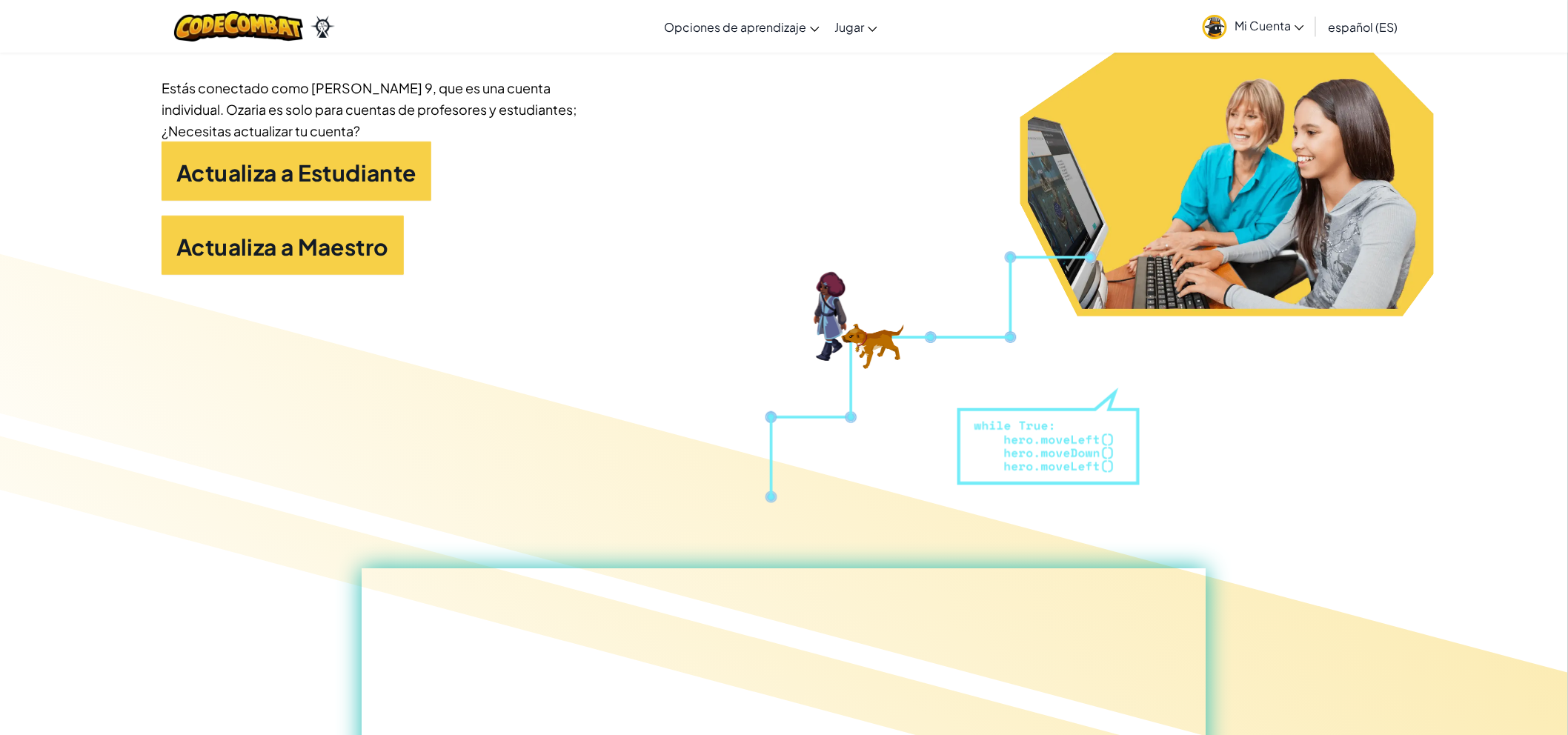
drag, startPoint x: 489, startPoint y: 351, endPoint x: 1127, endPoint y: 169, distance: 663.5
click at [1127, 169] on div "Actualiza a Estudiante" at bounding box center [784, 178] width 1245 height 74
click at [1290, 34] on link "Mi Cuenta" at bounding box center [1253, 26] width 117 height 47
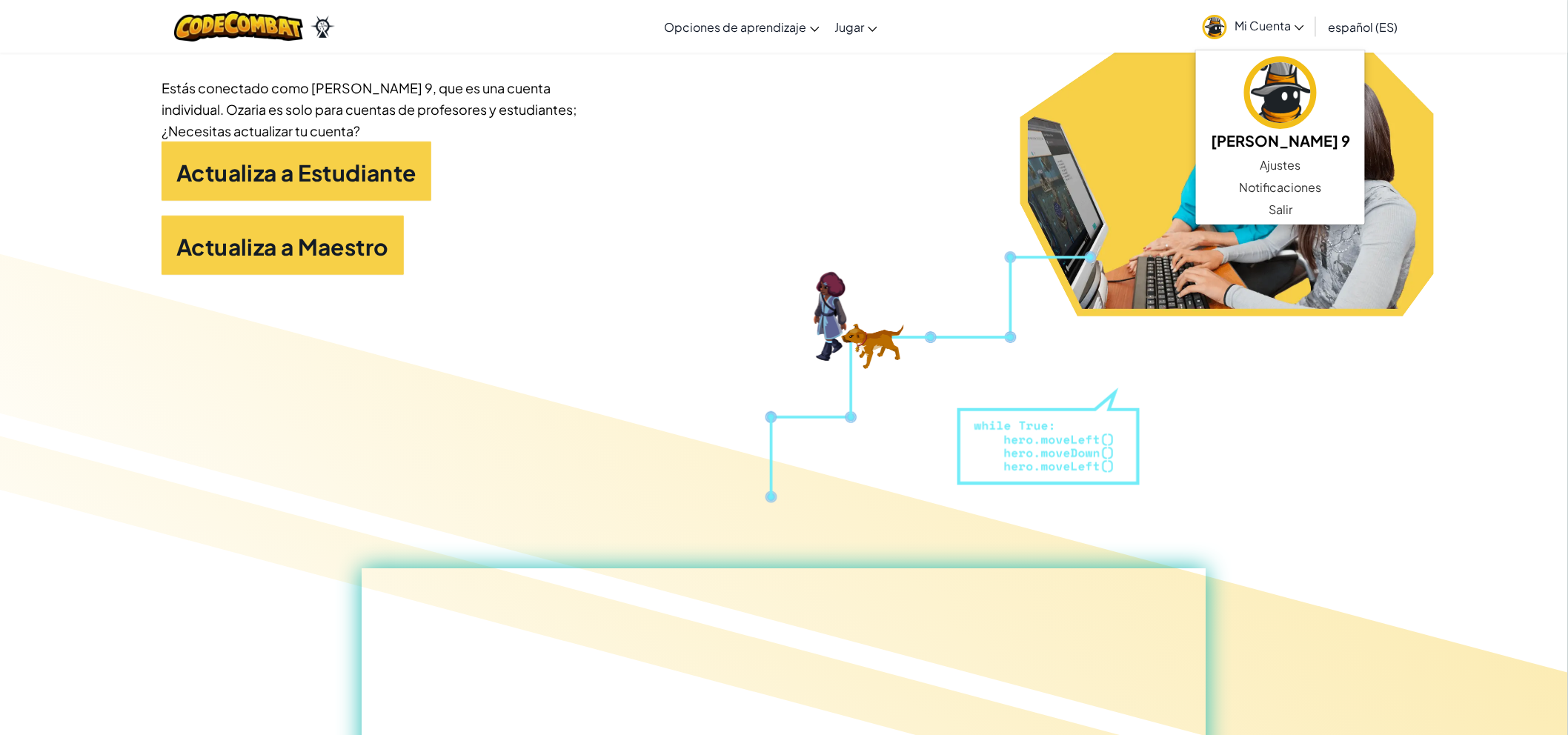
click at [920, 162] on div "Actualiza a Estudiante" at bounding box center [784, 178] width 1245 height 74
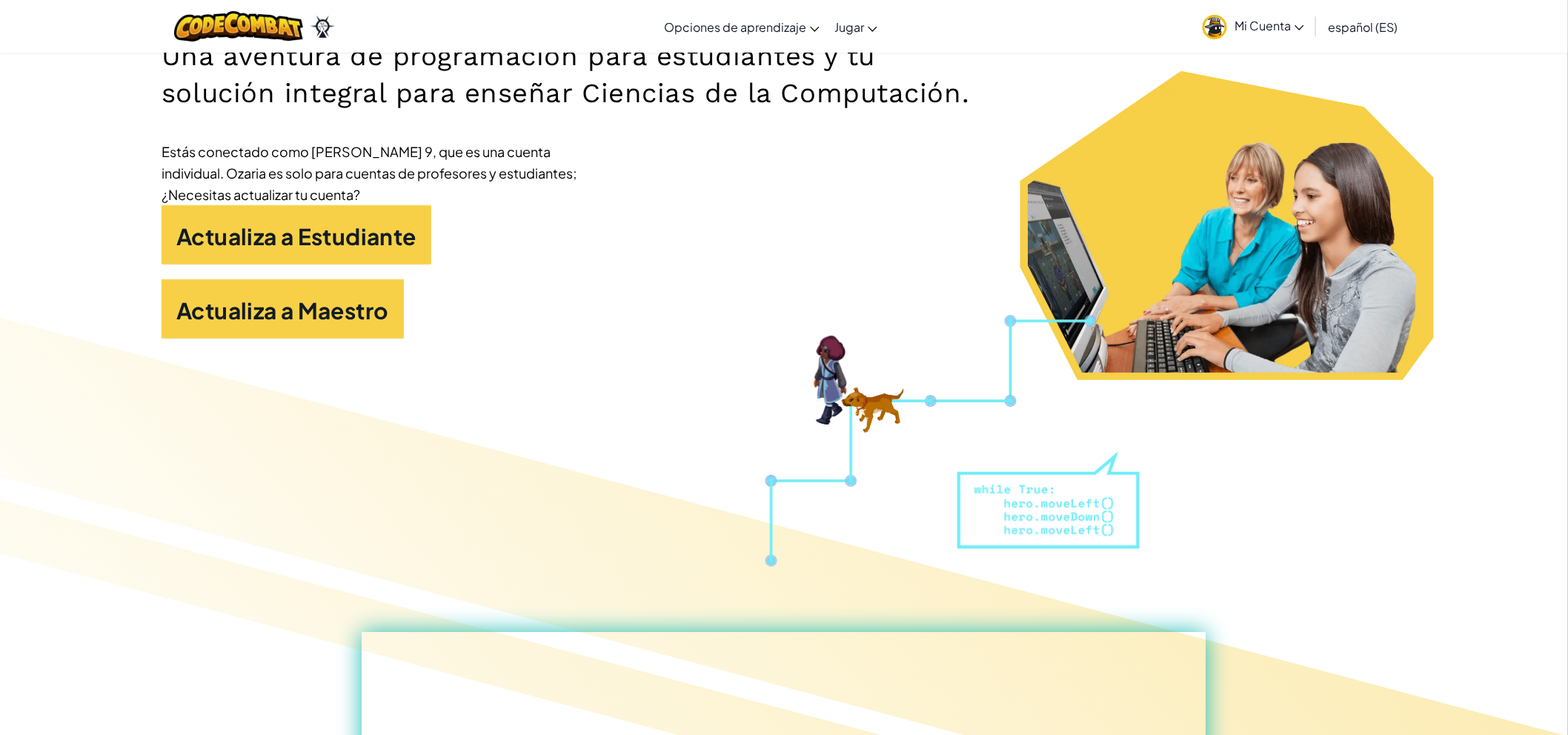
scroll to position [0, 0]
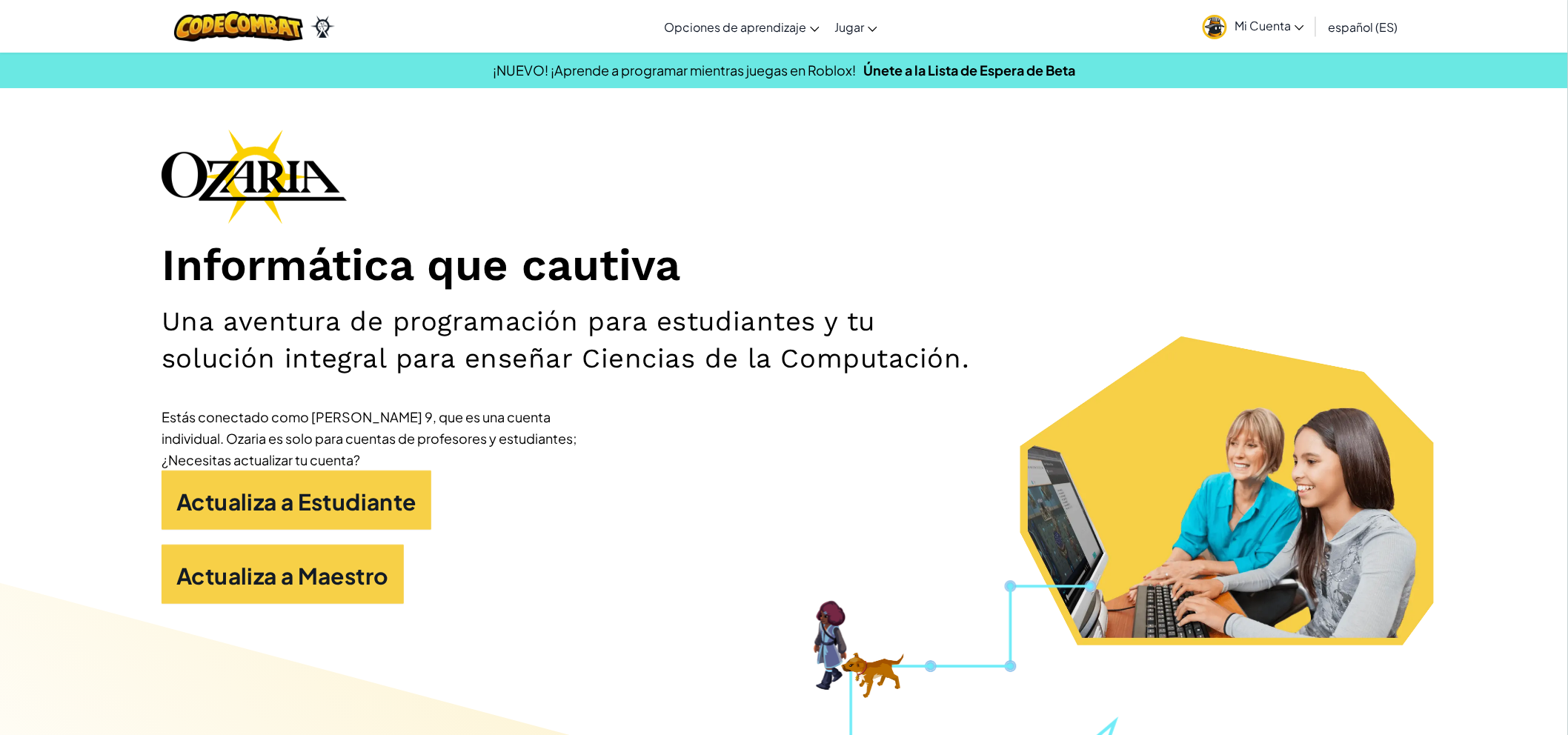
drag, startPoint x: 924, startPoint y: 146, endPoint x: 1477, endPoint y: 147, distance: 553.0
click at [1297, 31] on span "Mi Cuenta" at bounding box center [1270, 26] width 70 height 15
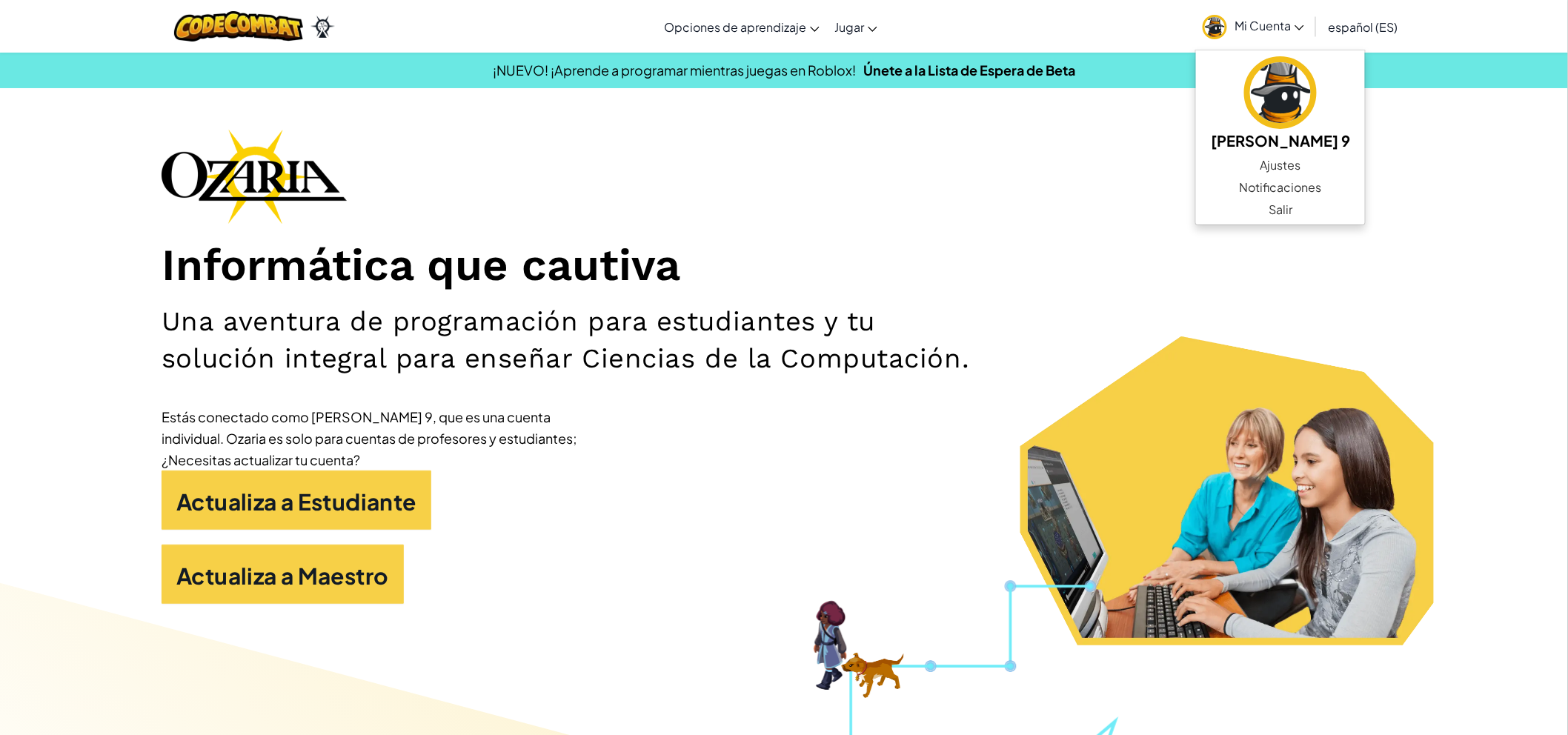
click at [1246, 339] on div "Informática que cautiva Una aventura de programación para estudiantes y tu solu…" at bounding box center [784, 373] width 1245 height 490
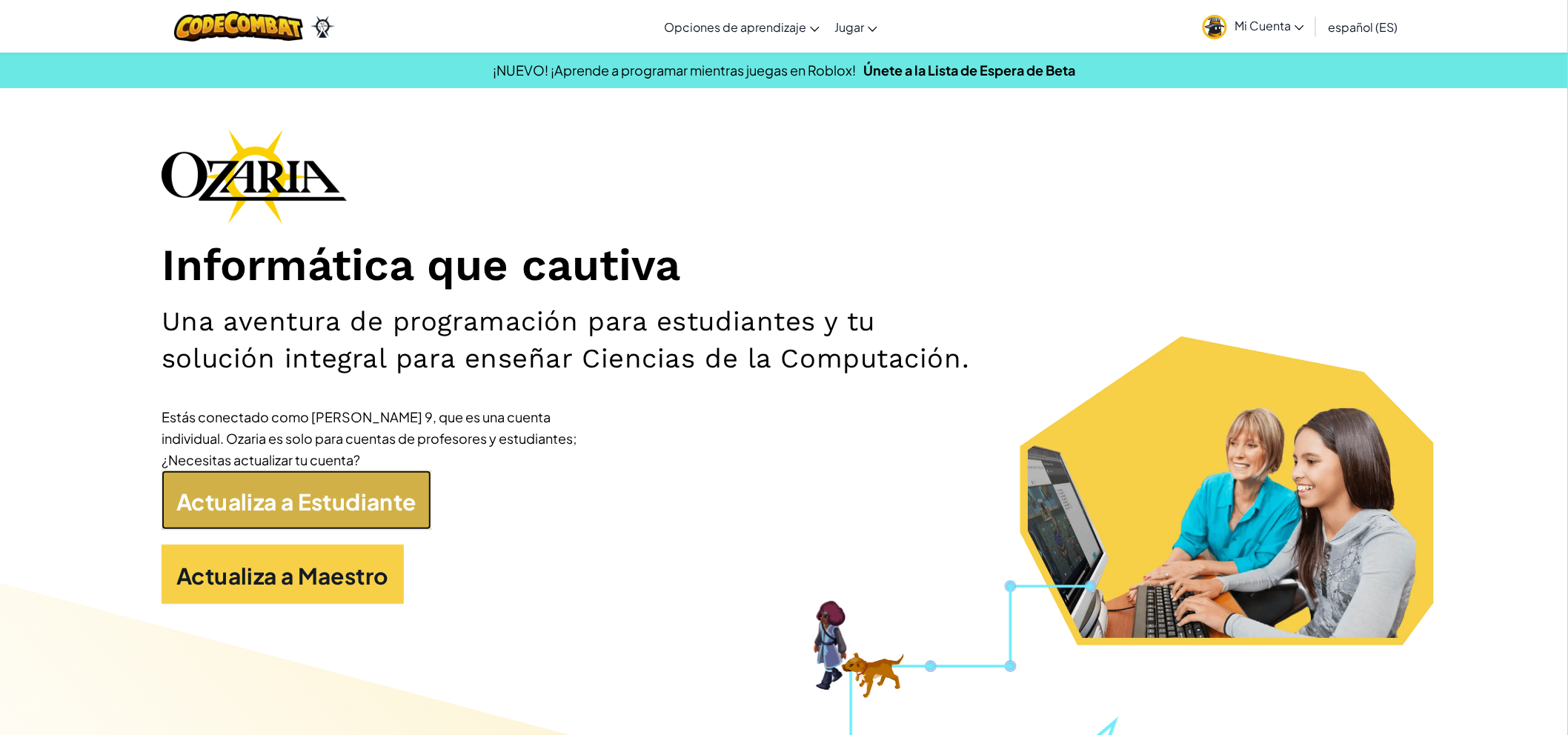
click at [401, 491] on font "Actualiza a Estudiante" at bounding box center [297, 501] width 240 height 28
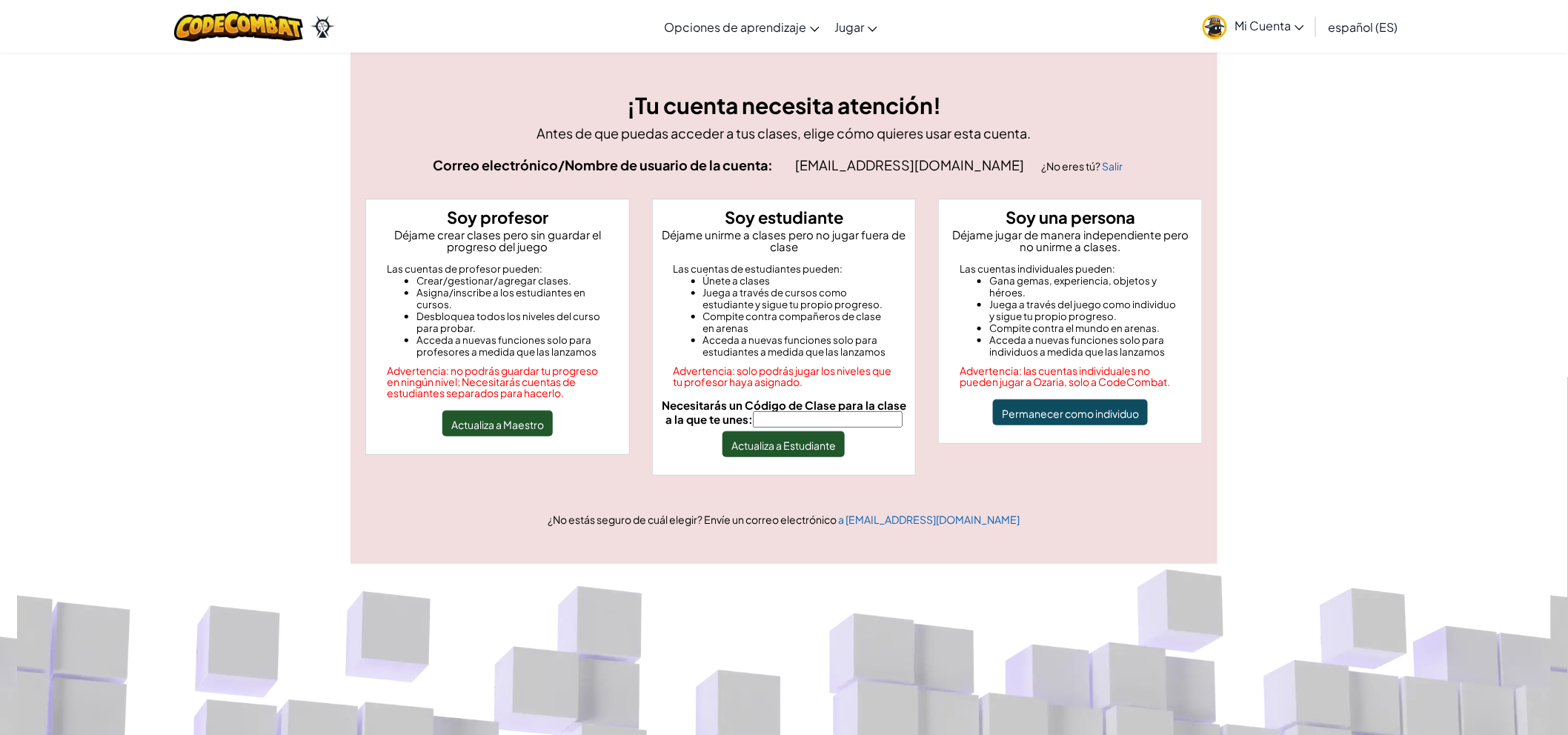
click at [846, 423] on input "Necesitarás un Código de Clase para la clase a la que te unes:" at bounding box center [827, 420] width 150 height 16
click at [808, 515] on font "¿No estás seguro de cuál elegir? Envíe un correo electrónico" at bounding box center [692, 520] width 289 height 14
click at [1387, 389] on div "¡Tu cuenta necesita atención! Antes de que puedas acceder a tus clases, elige c…" at bounding box center [784, 308] width 1568 height 512
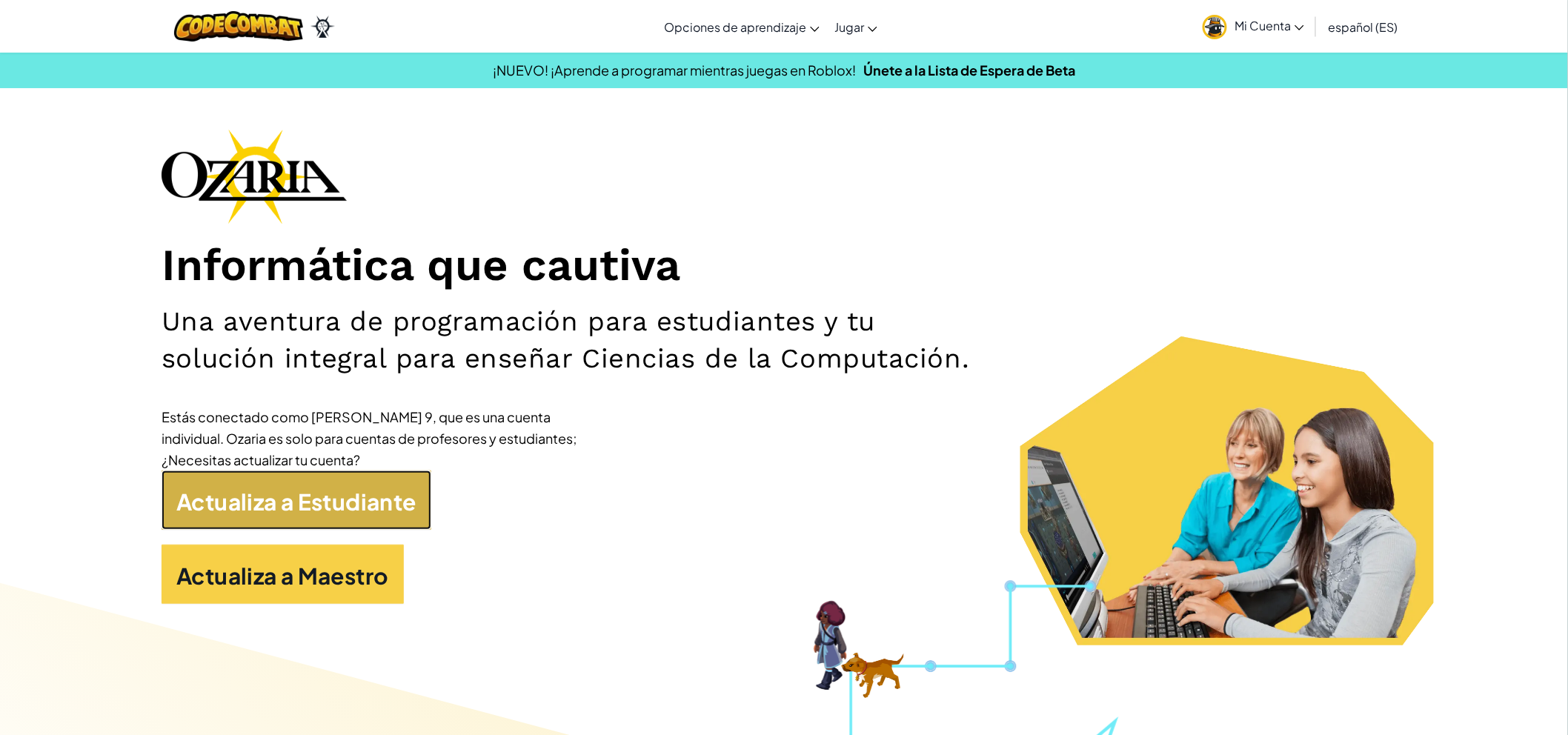
click at [409, 507] on font "Actualiza a Estudiante" at bounding box center [297, 501] width 240 height 28
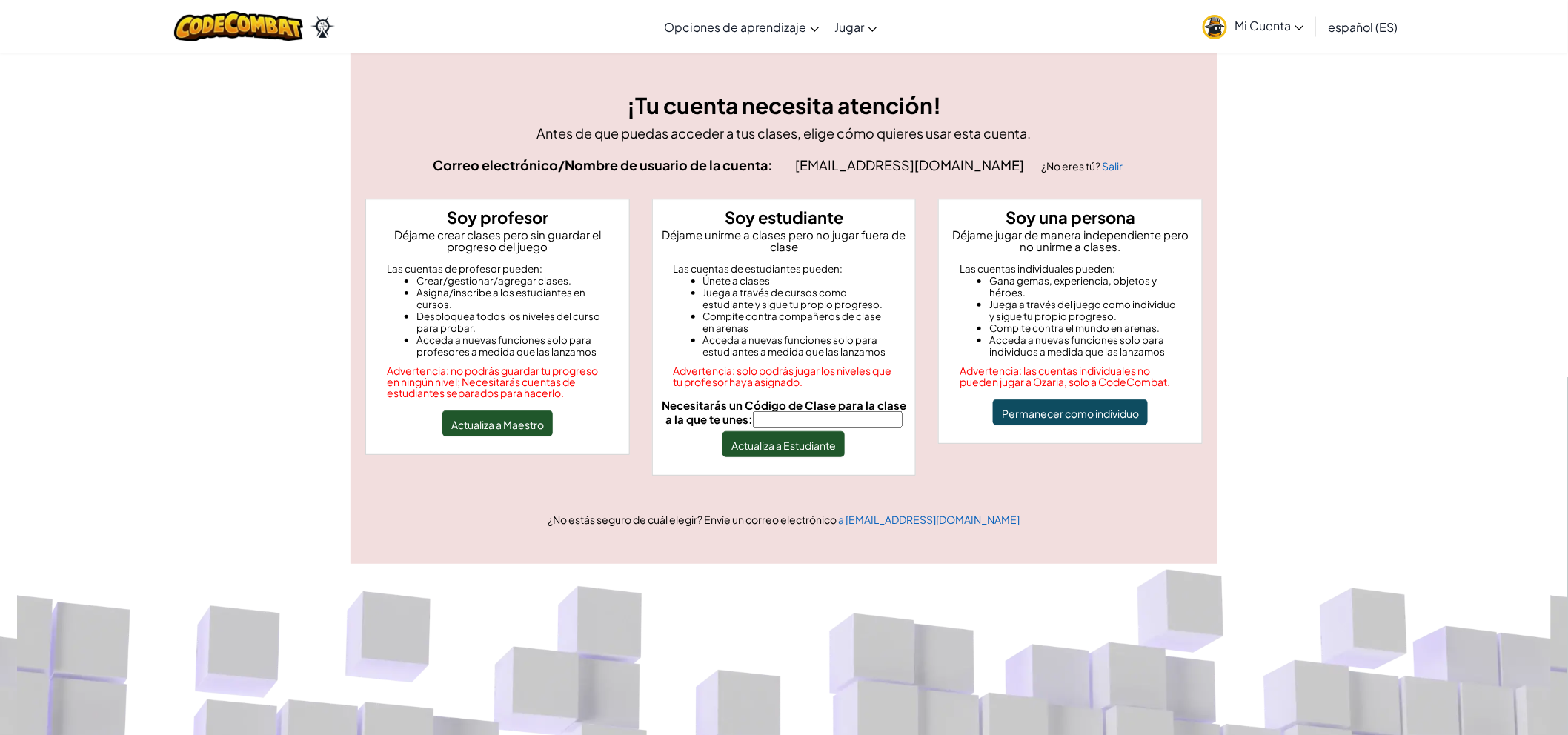
click at [828, 421] on input "Necesitarás un Código de Clase para la clase a la que te unes:" at bounding box center [827, 420] width 150 height 16
type input "FruitNoseLong"
click at [810, 454] on button "Actualiza a Estudiante" at bounding box center [783, 444] width 122 height 26
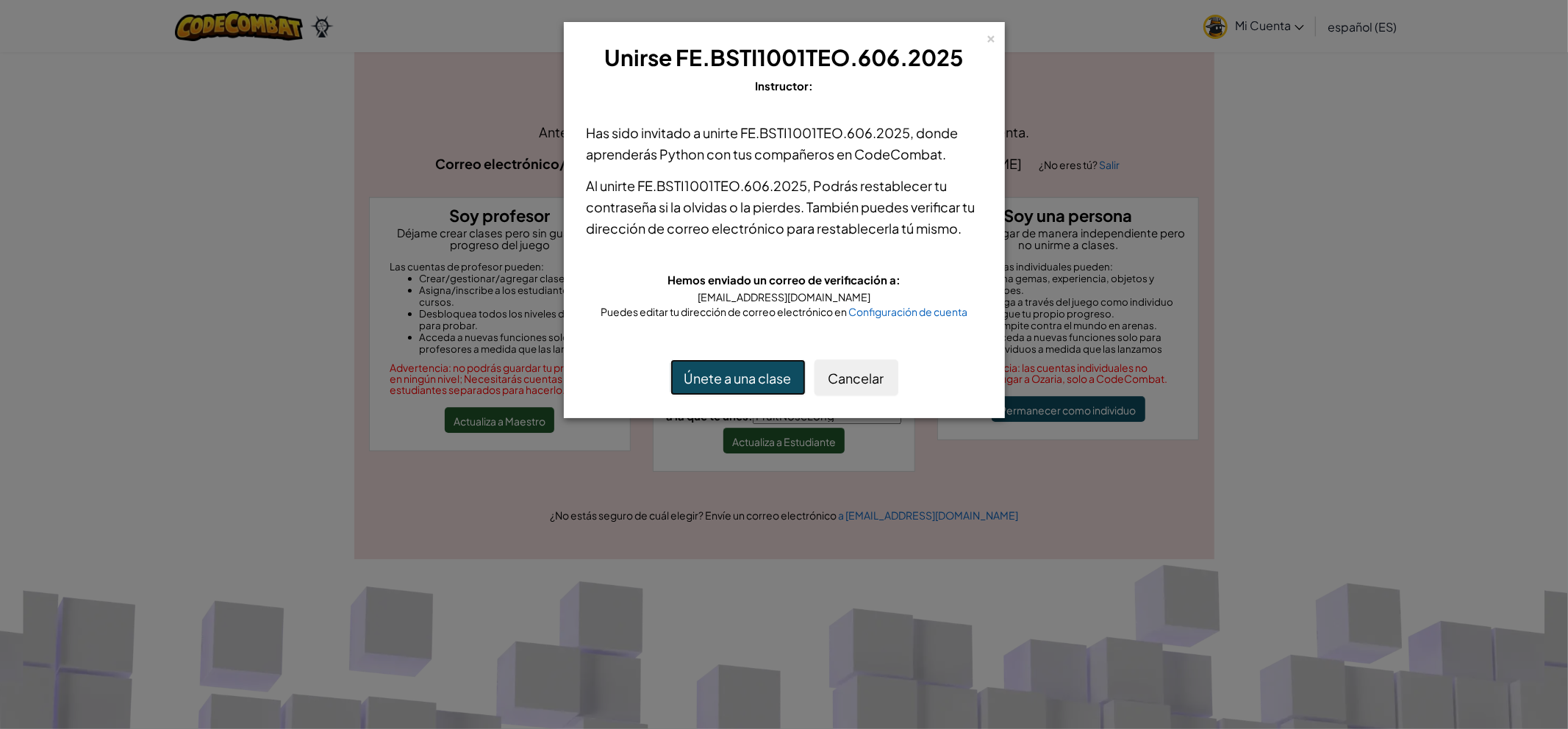
click at [781, 375] on font "Únete a una clase" at bounding box center [737, 378] width 107 height 17
click at [994, 31] on font "×" at bounding box center [992, 36] width 10 height 19
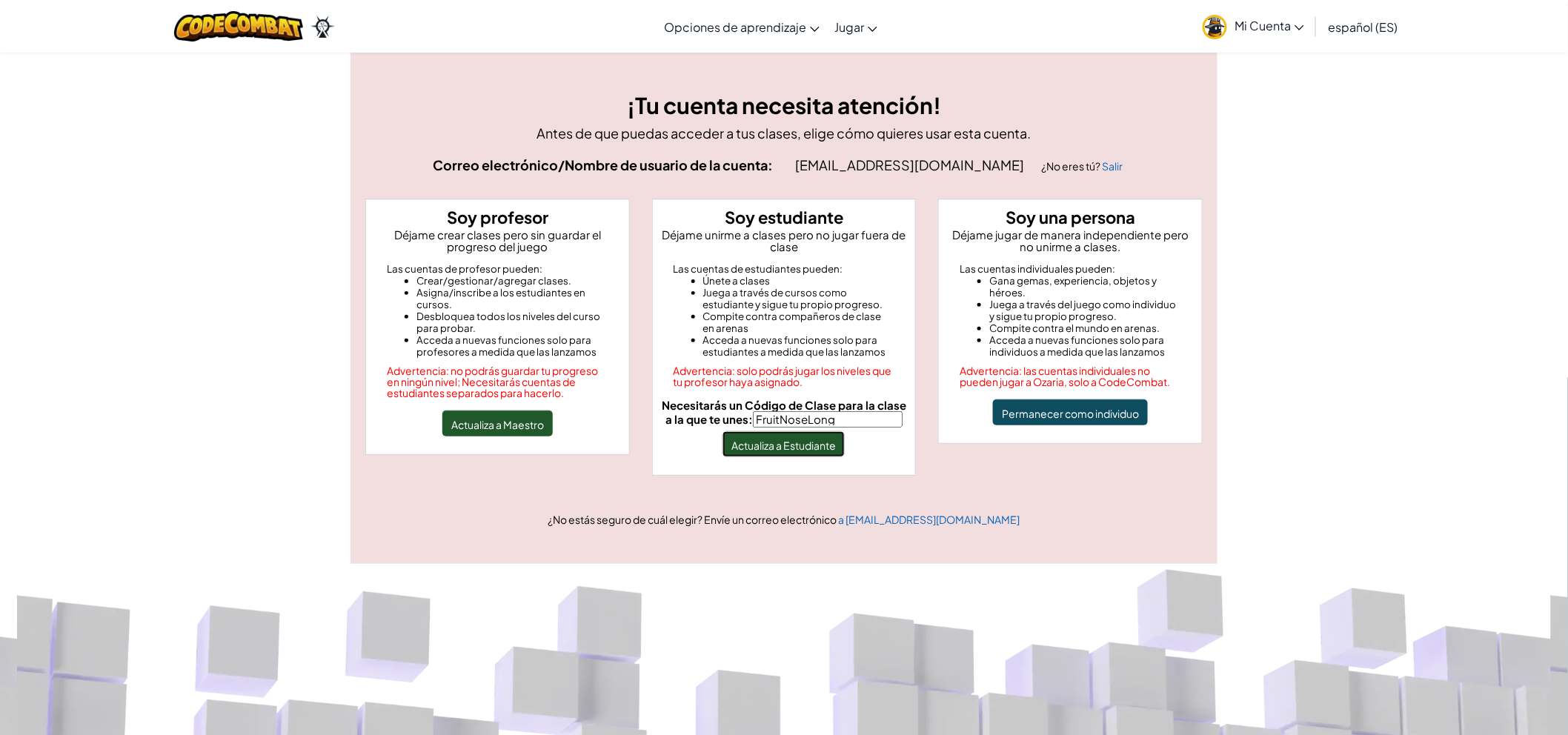
click at [827, 449] on font "Actualiza a Estudiante" at bounding box center [783, 446] width 105 height 14
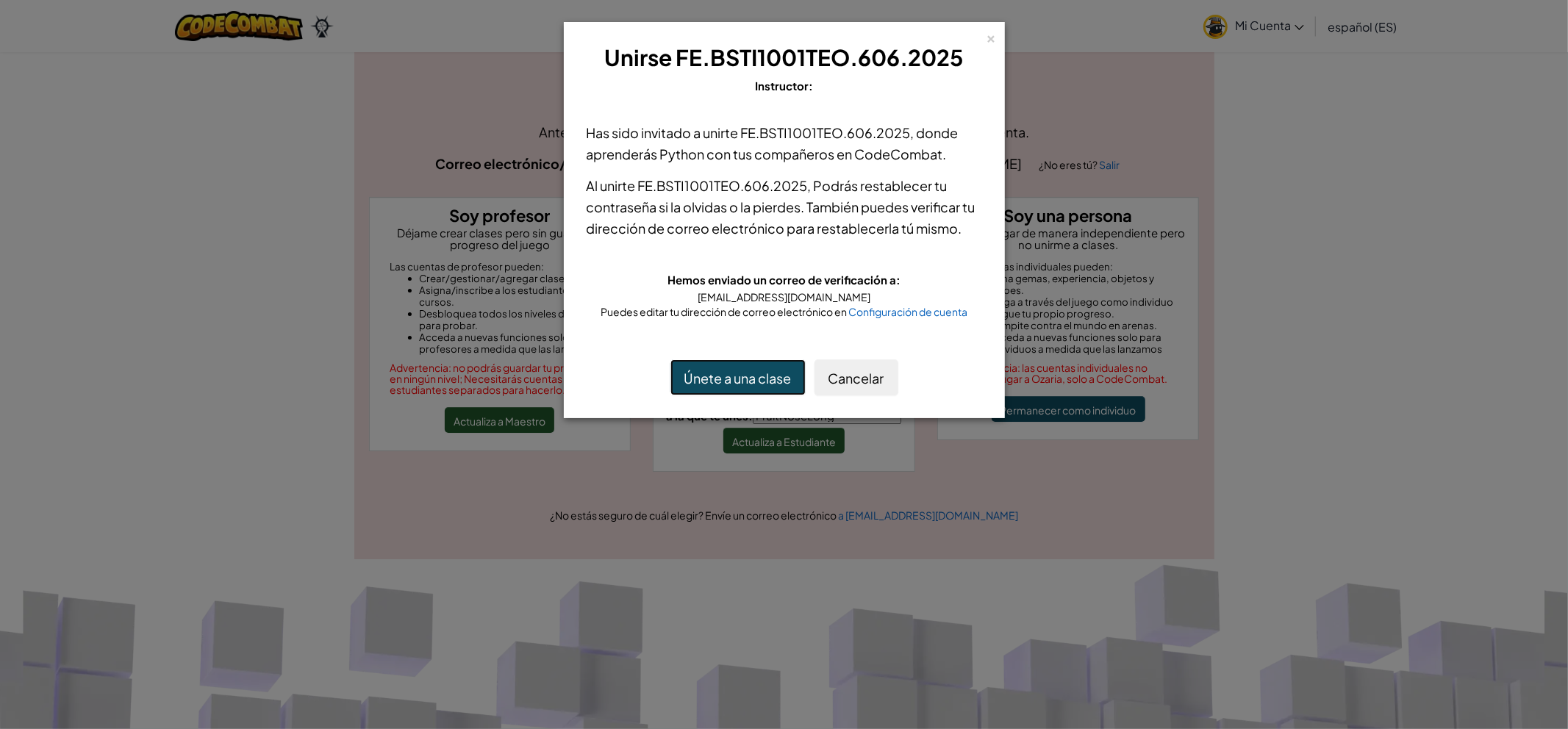
click at [768, 385] on font "Únete a una clase" at bounding box center [737, 378] width 107 height 17
click at [995, 28] on font "×" at bounding box center [992, 36] width 10 height 19
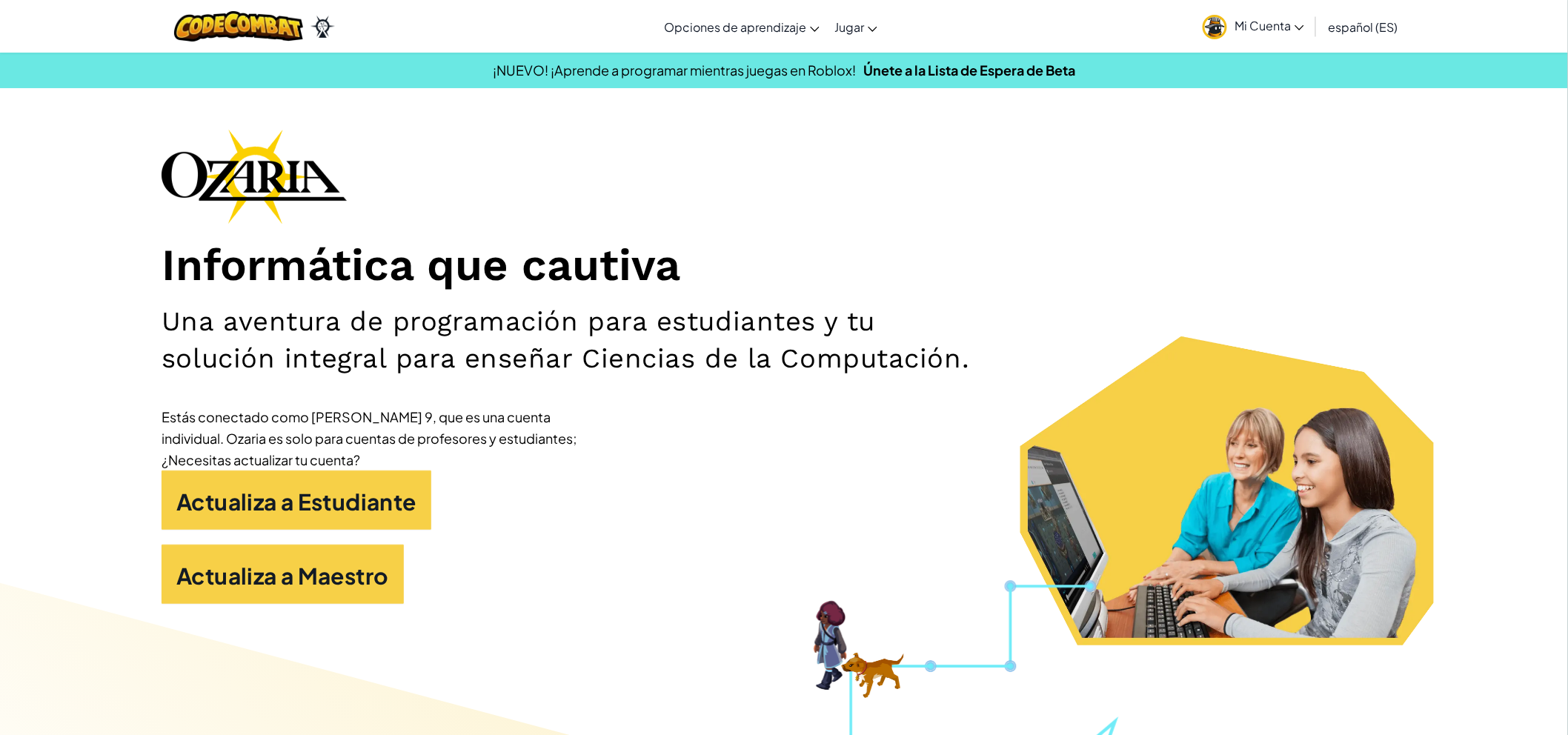
click at [1255, 287] on h1 "Informática que cautiva" at bounding box center [784, 265] width 1245 height 54
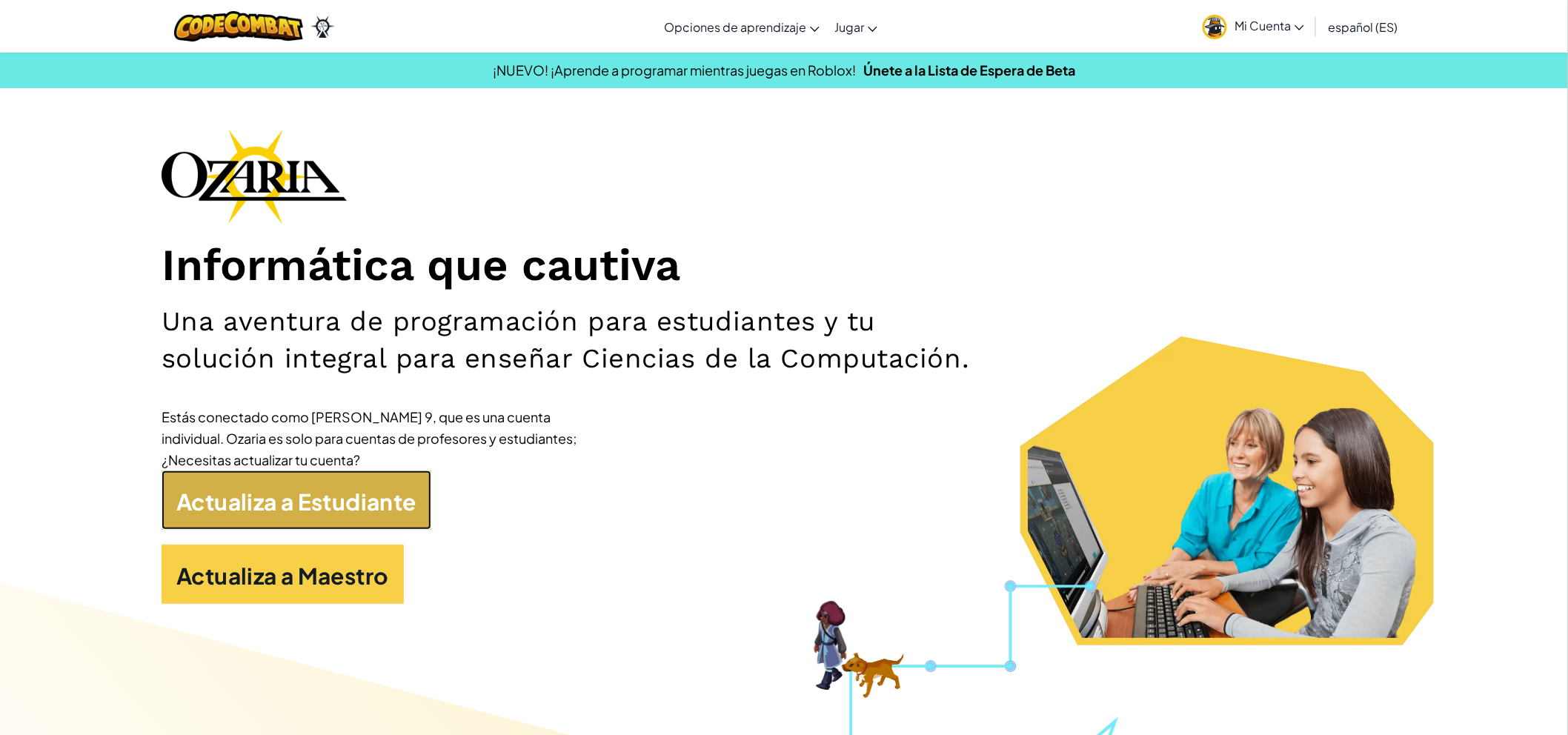
click at [224, 512] on font "Actualiza a Estudiante" at bounding box center [297, 501] width 240 height 28
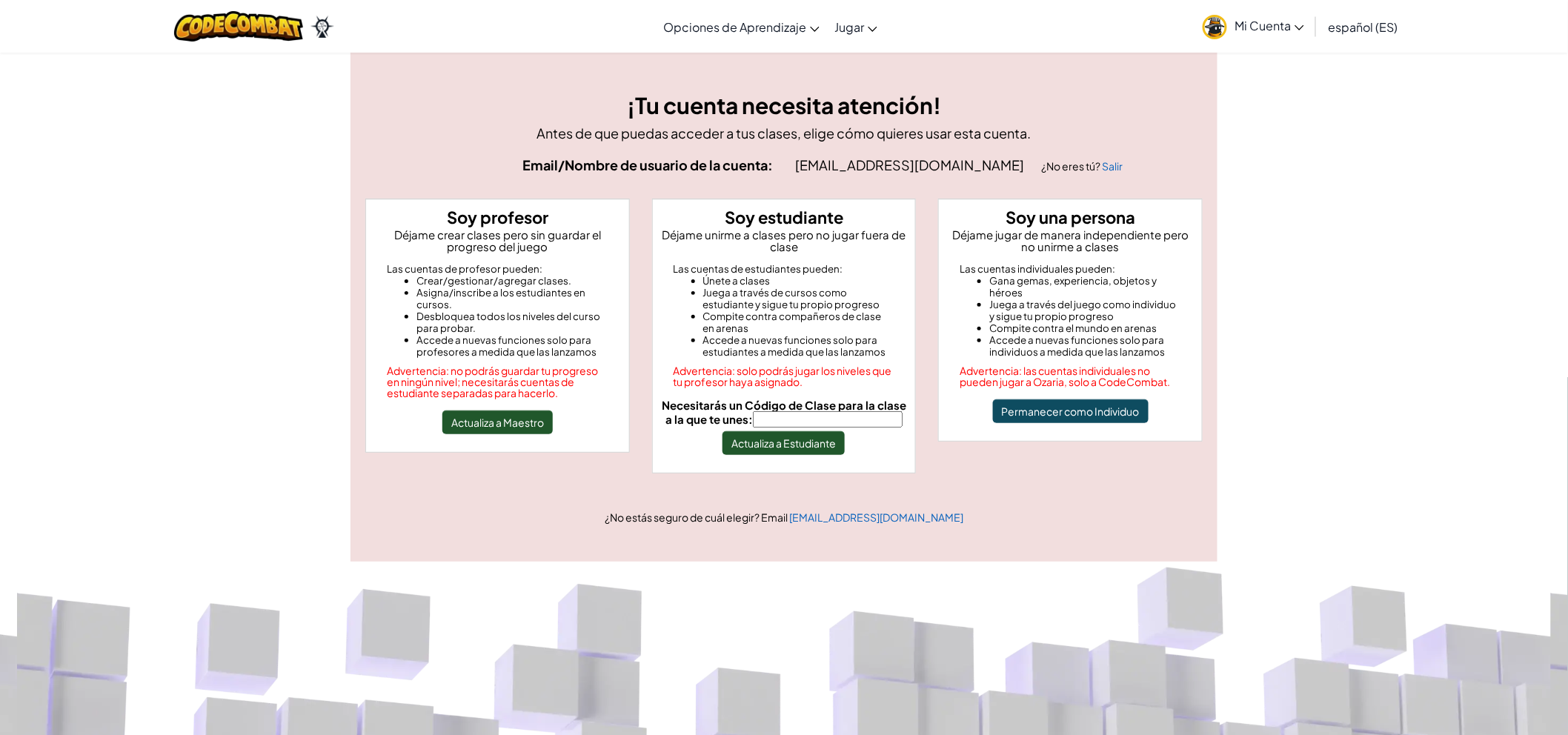
click at [784, 423] on input "Necesitarás un Código de Clase para la clase a la que te unes:" at bounding box center [827, 420] width 150 height 16
type input "FruitNoseLong"
click at [790, 445] on button "Actualiza a Estudiante" at bounding box center [783, 443] width 122 height 24
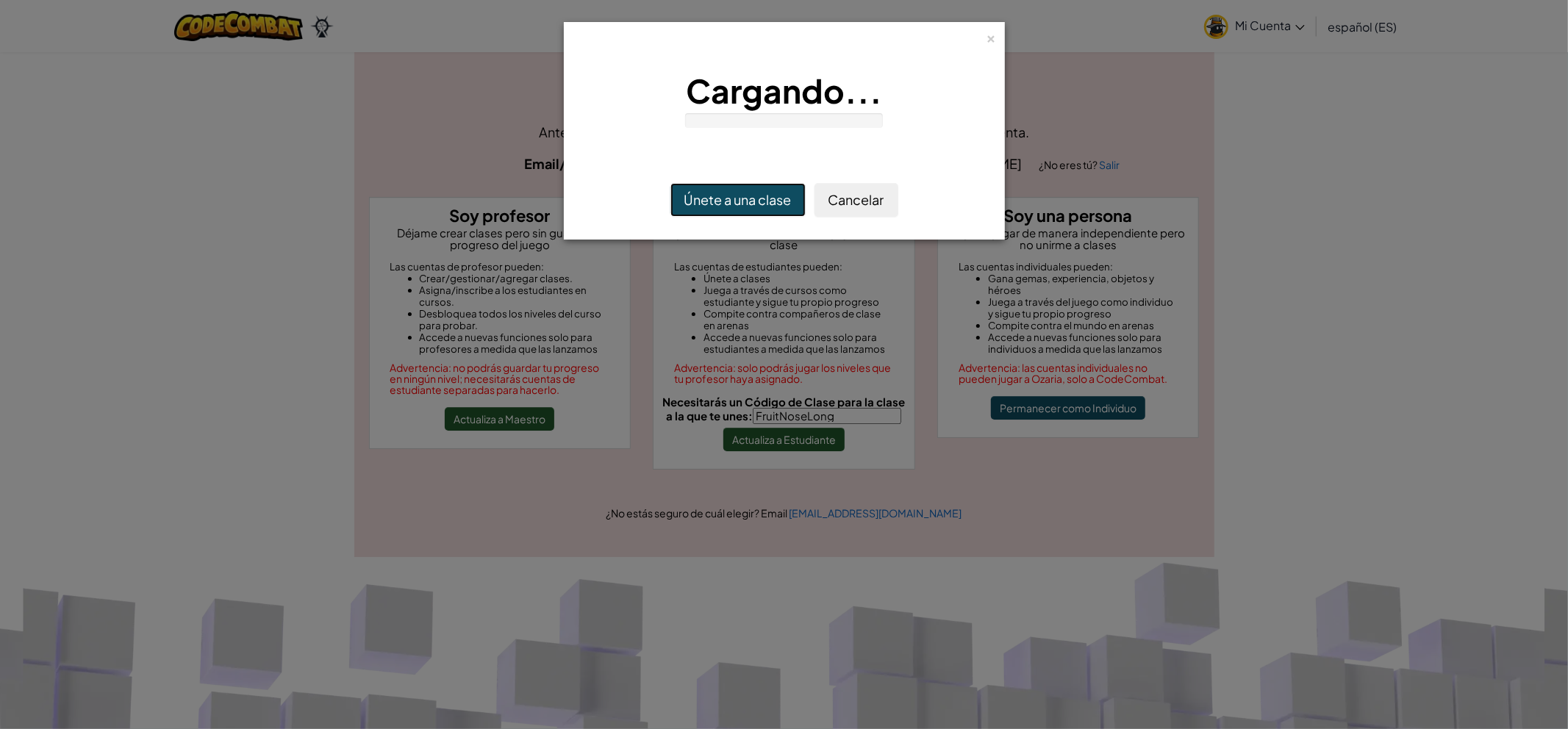
click at [709, 207] on button "Únete a una clase" at bounding box center [738, 200] width 135 height 34
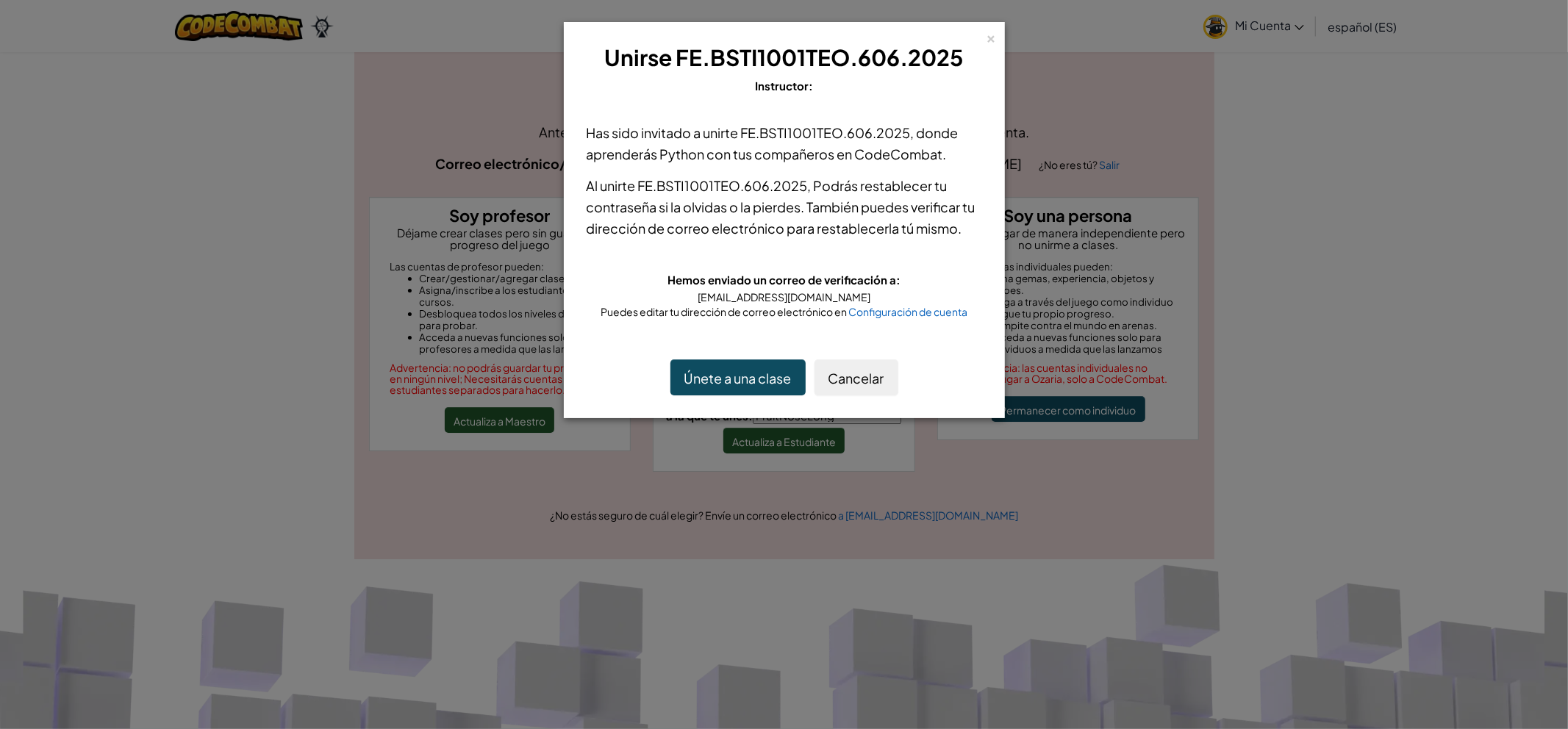
click at [985, 31] on div "× Unirse FE.BSTI1001TEO.606.2025 Instructor:" at bounding box center [784, 69] width 425 height 77
drag, startPoint x: 985, startPoint y: 31, endPoint x: 998, endPoint y: 32, distance: 13.0
click at [992, 32] on div "× Unirse FE.BSTI1001TEO.606.2025 Instructor:" at bounding box center [784, 69] width 425 height 77
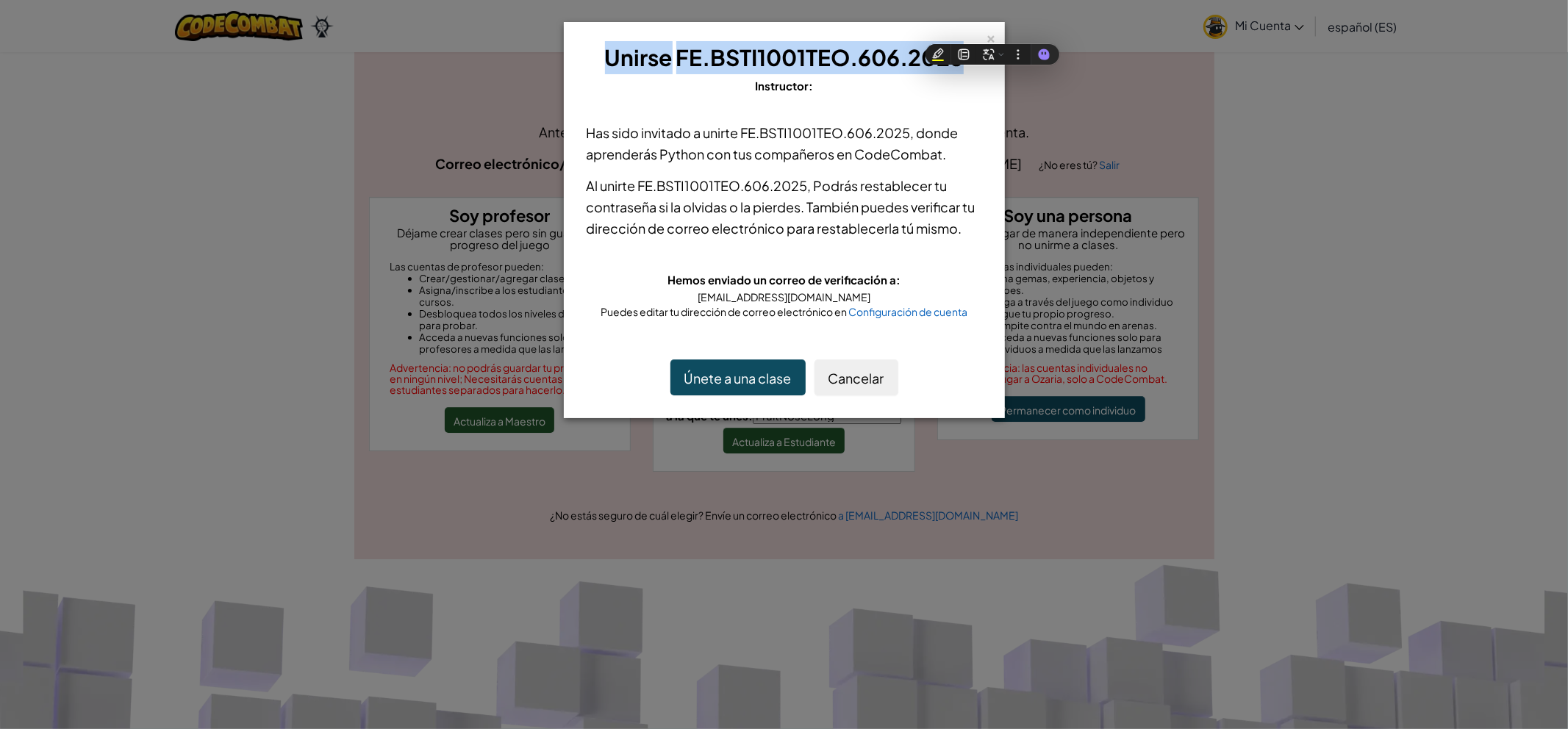
click at [996, 32] on div "× Unirse FE.BSTI1001TEO.606.2025 Instructor: Has sido invitado a unirte FE.BSTI…" at bounding box center [784, 220] width 441 height 397
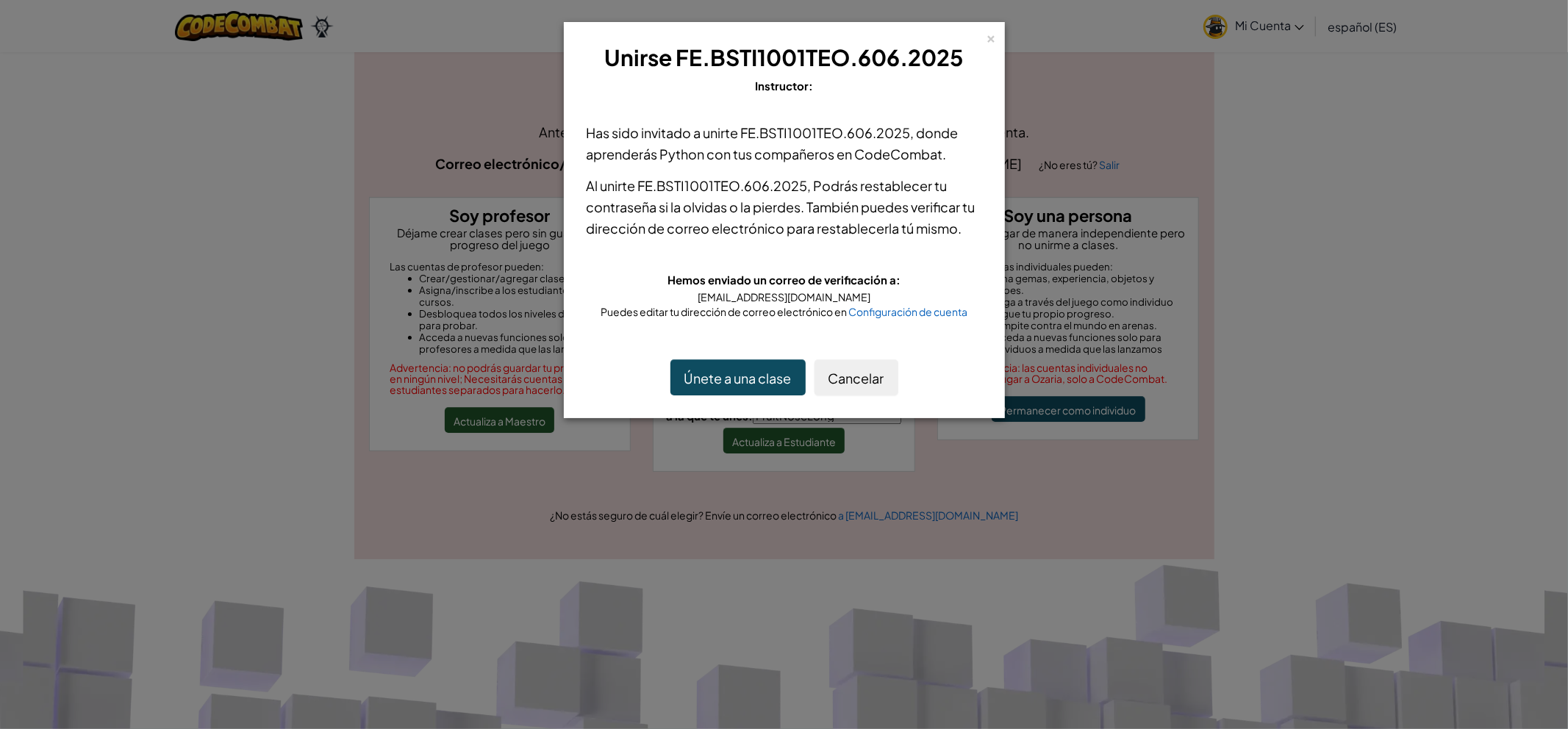
click at [996, 35] on div "× Unirse FE.BSTI1001TEO.606.2025 Instructor: Has sido invitado a unirte FE.BSTI…" at bounding box center [784, 220] width 441 height 397
click at [992, 41] on font "×" at bounding box center [992, 36] width 10 height 19
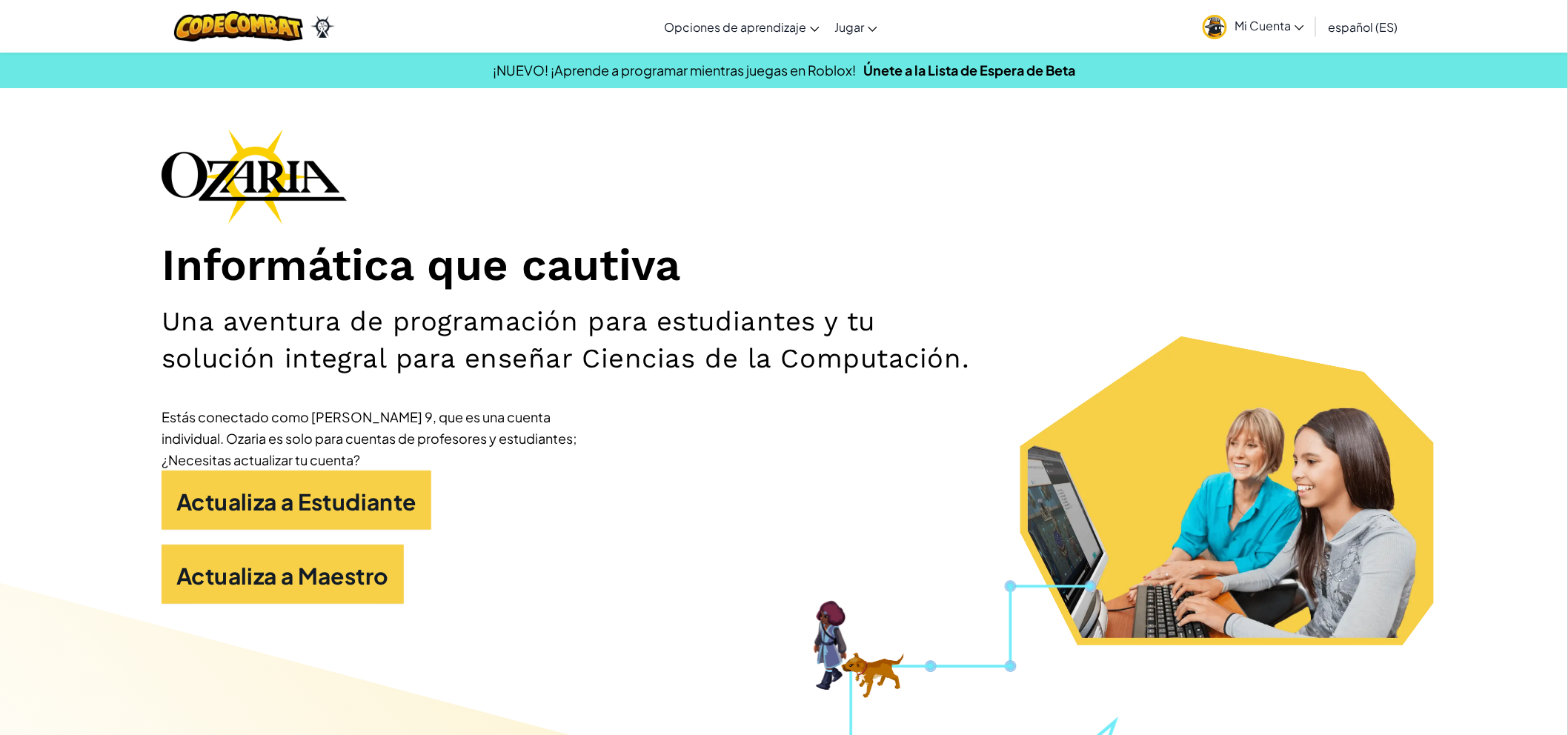
click at [1297, 26] on icon at bounding box center [1299, 28] width 9 height 5
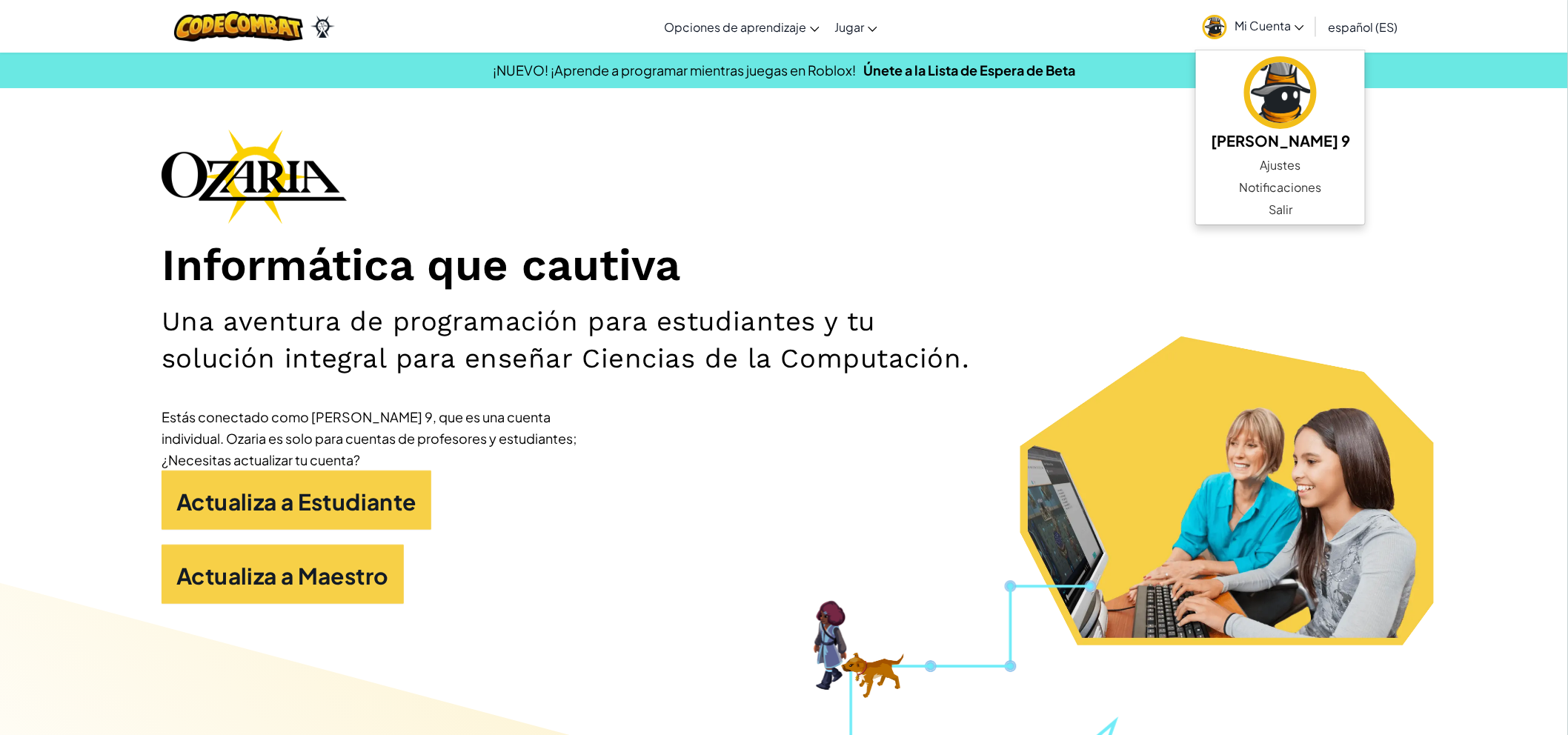
click at [1042, 169] on div "Informática que cautiva Una aventura de programación para estudiantes y tu solu…" at bounding box center [784, 373] width 1245 height 490
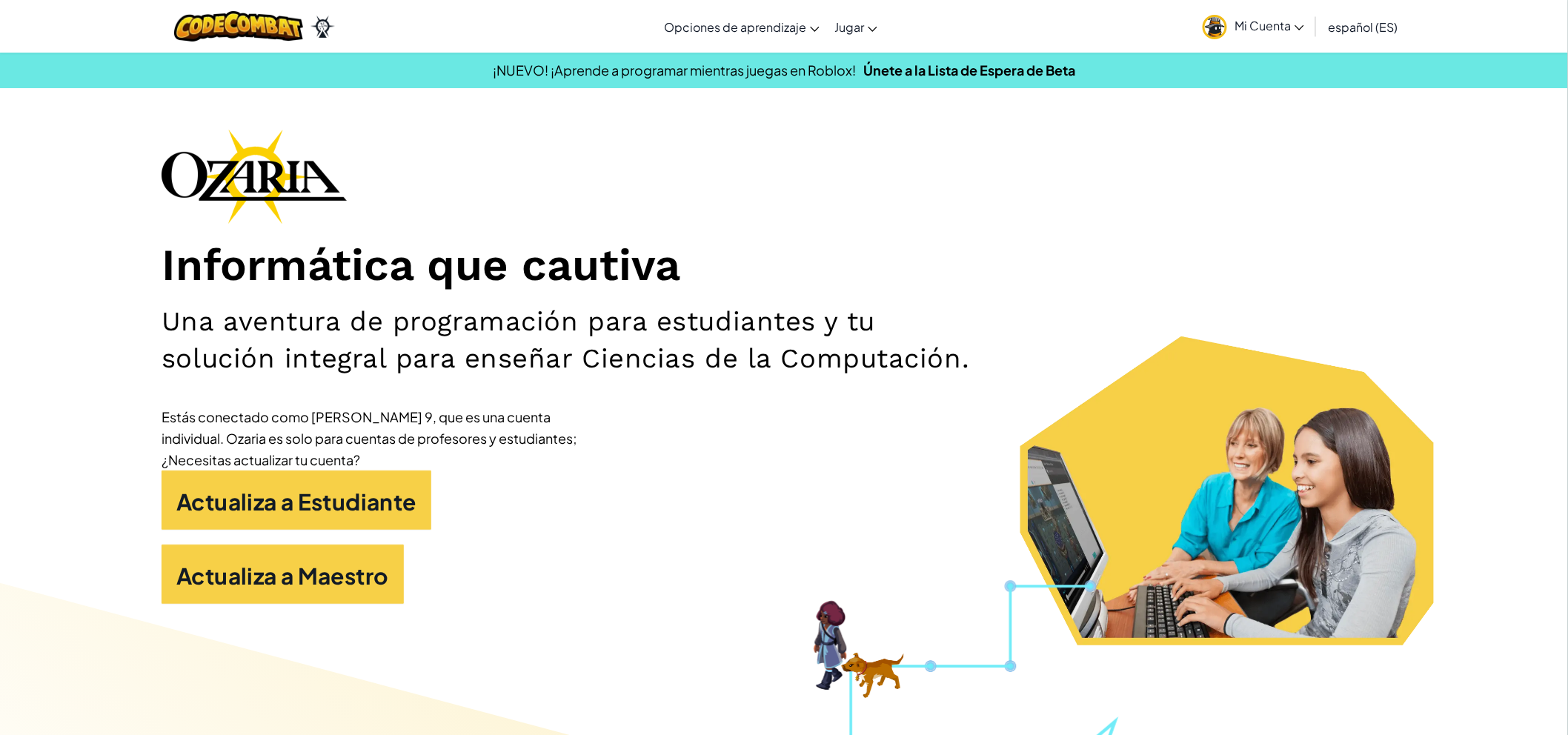
click at [1300, 26] on icon at bounding box center [1299, 28] width 9 height 5
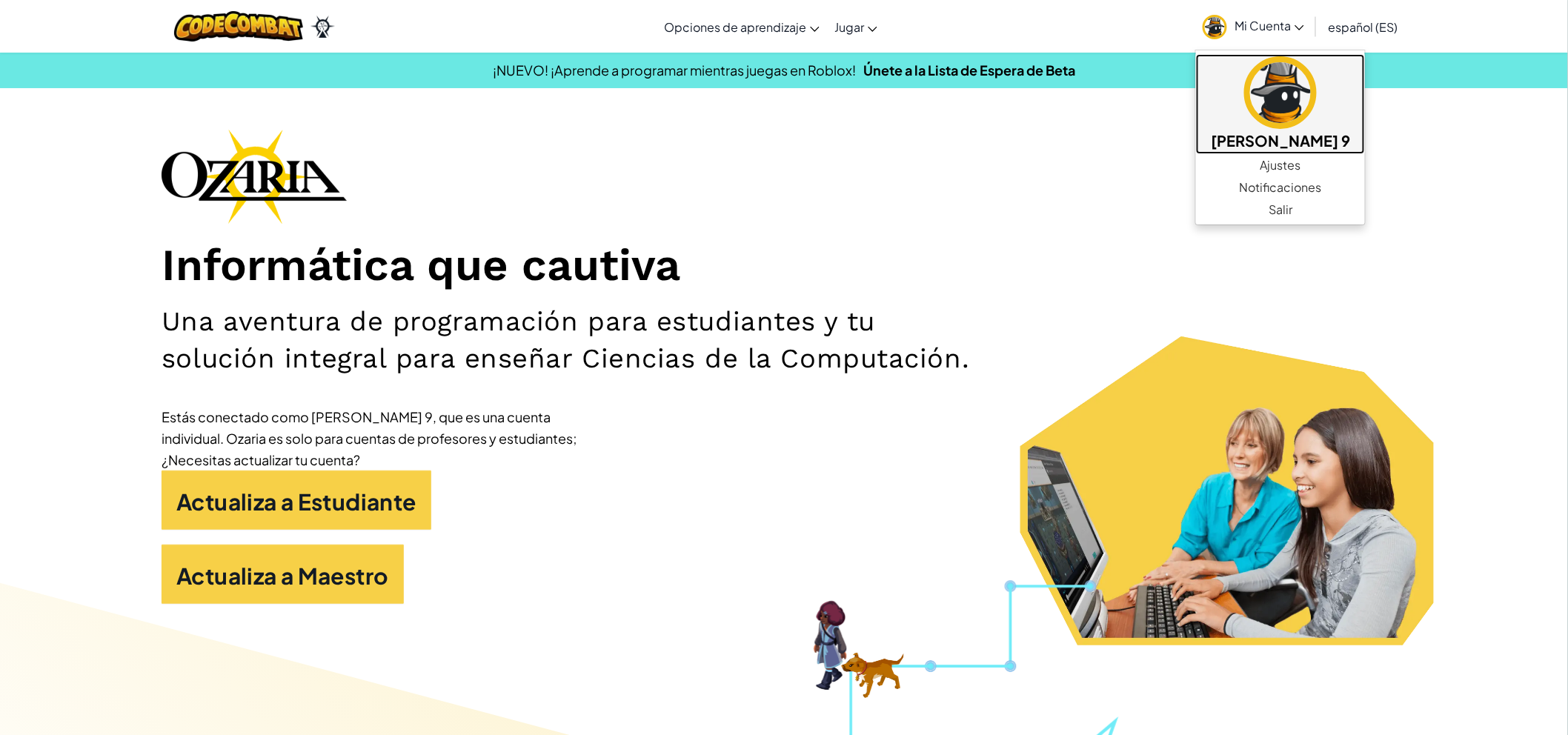
click at [1317, 104] on img at bounding box center [1280, 92] width 72 height 72
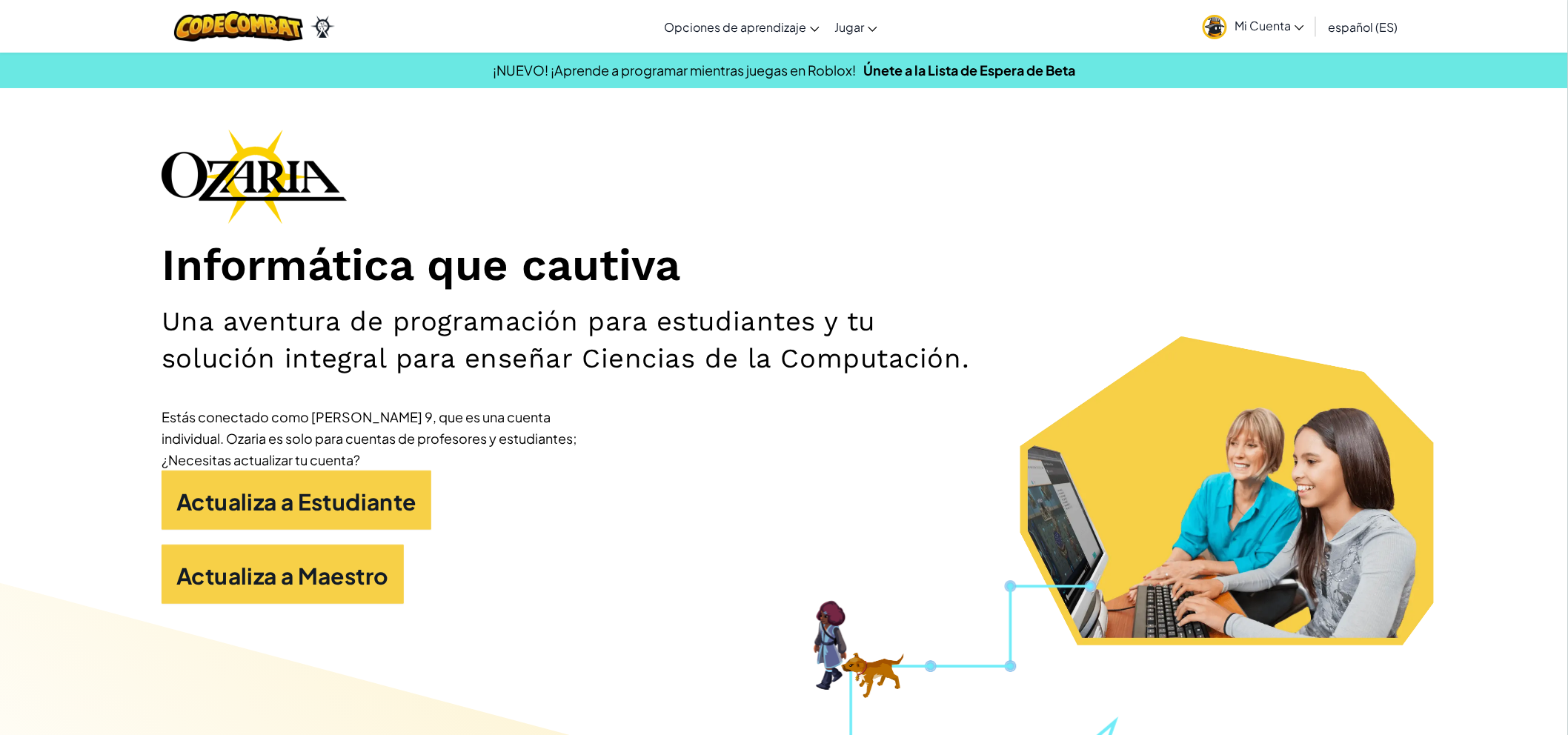
click at [1285, 27] on font "Mi Cuenta" at bounding box center [1263, 26] width 56 height 15
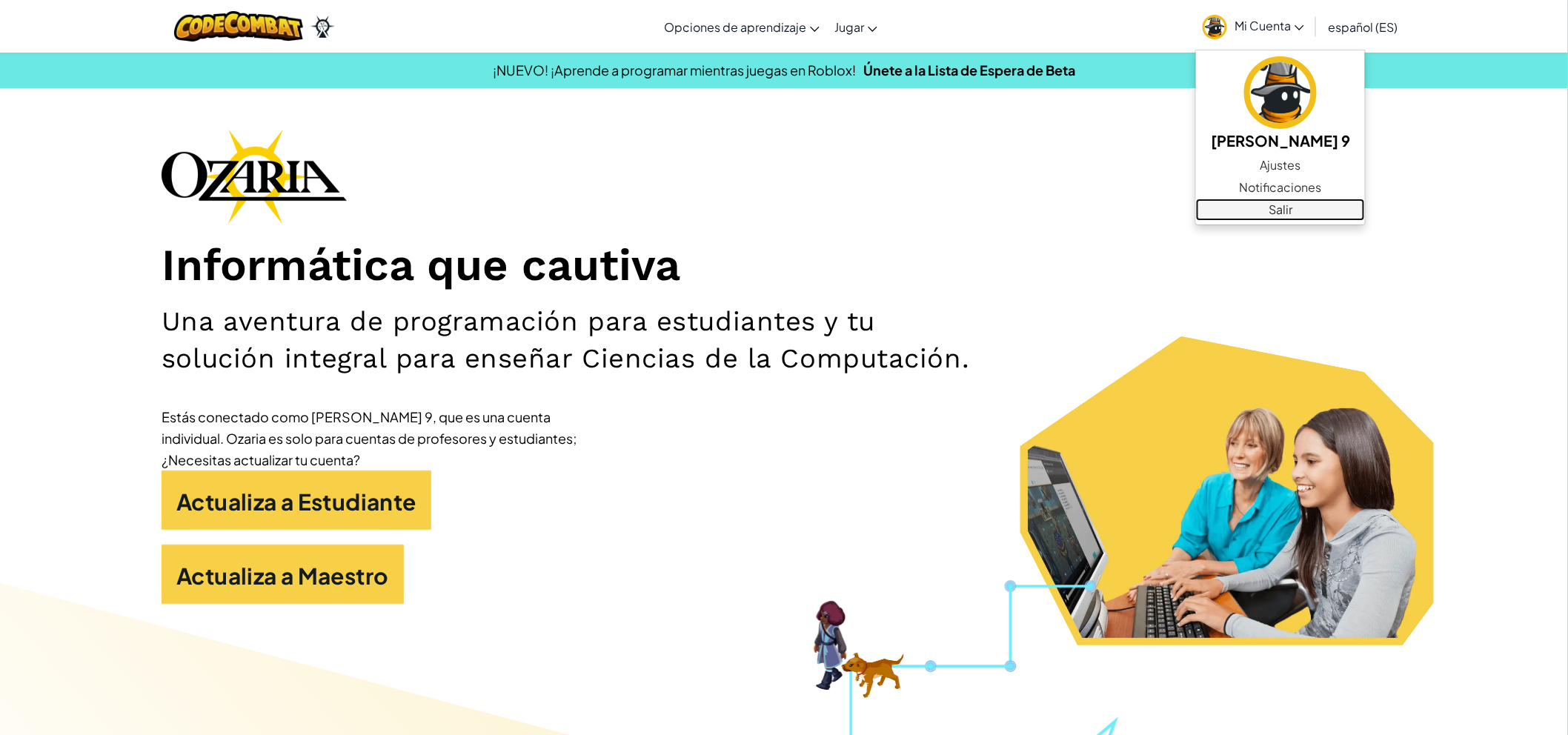
click at [1292, 213] on font "Salir" at bounding box center [1280, 209] width 24 height 15
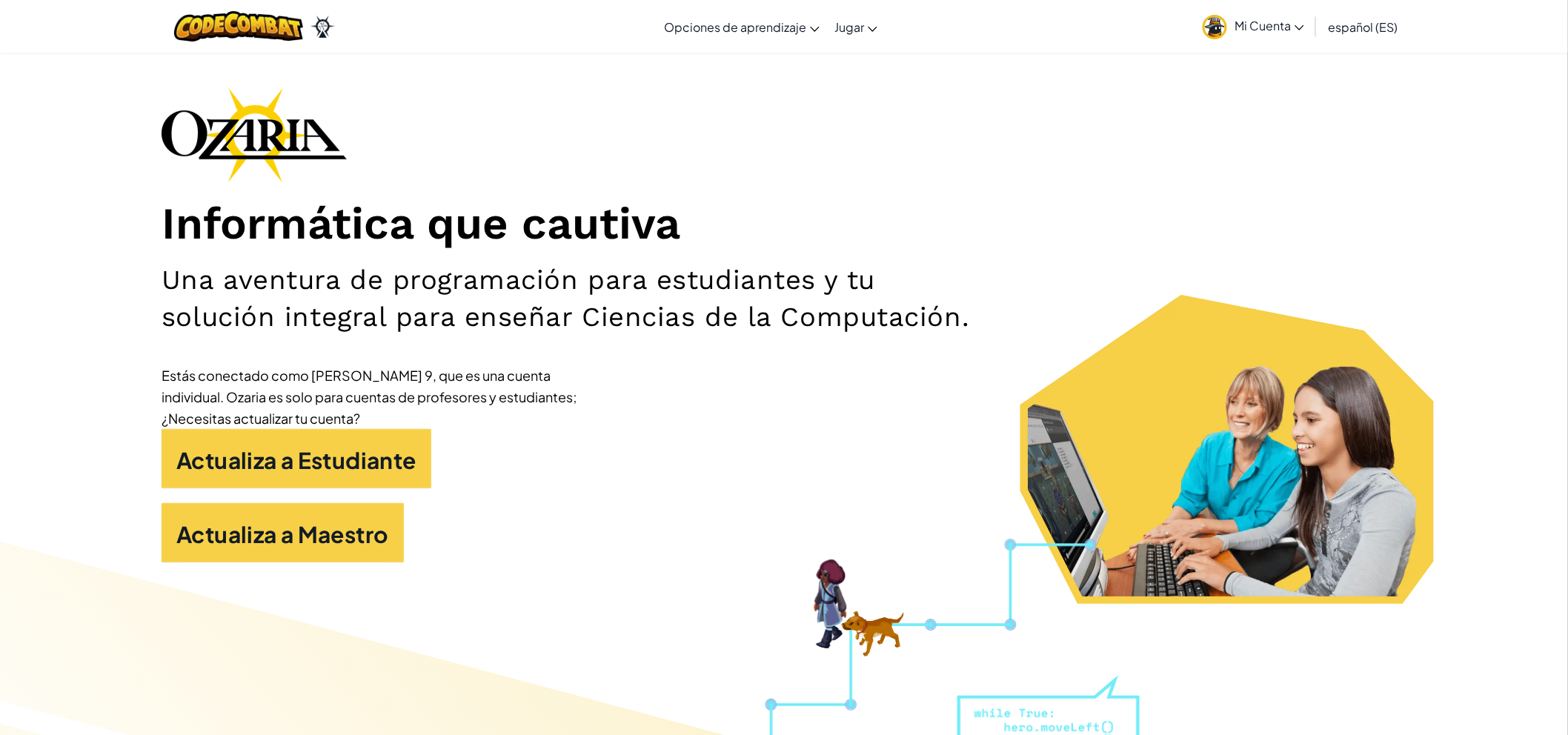
scroll to position [83, 0]
